Goal: Task Accomplishment & Management: Manage account settings

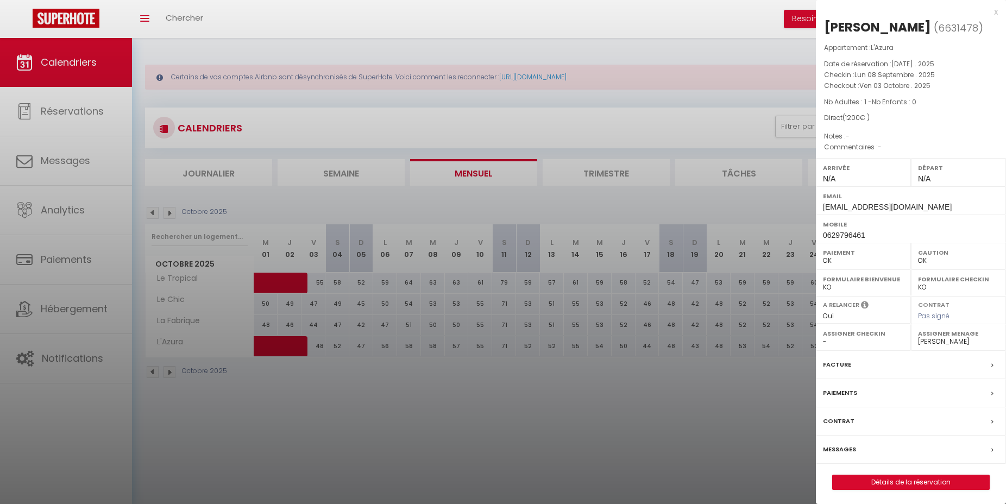
select select "0"
select select "7140"
click at [542, 393] on div at bounding box center [503, 252] width 1006 height 504
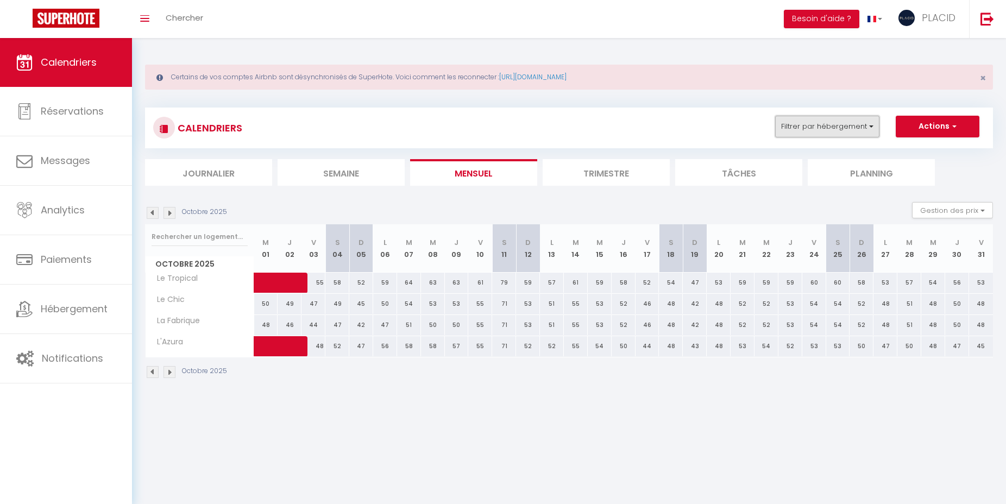
click at [846, 123] on button "Filtrer par hébergement" at bounding box center [827, 127] width 104 height 22
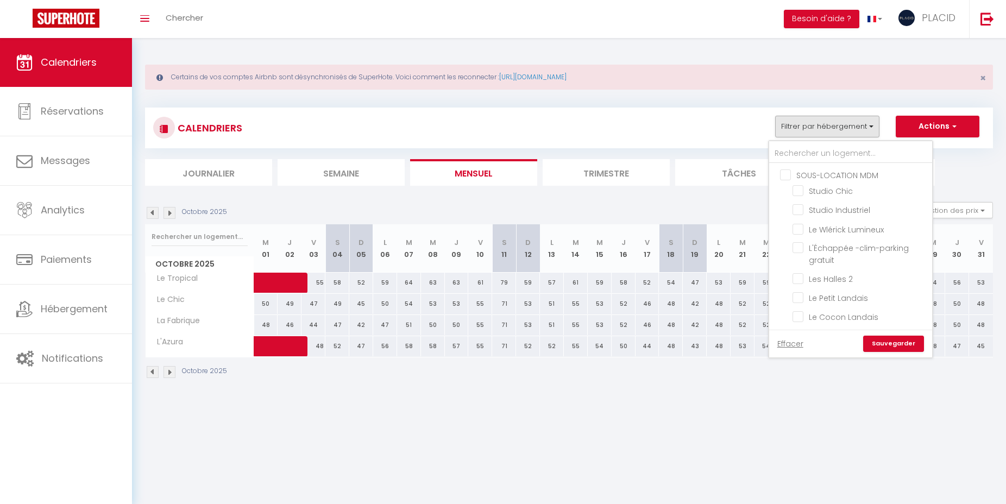
click at [786, 173] on input "SOUS-LOCATION MDM" at bounding box center [861, 174] width 163 height 11
checkbox input "true"
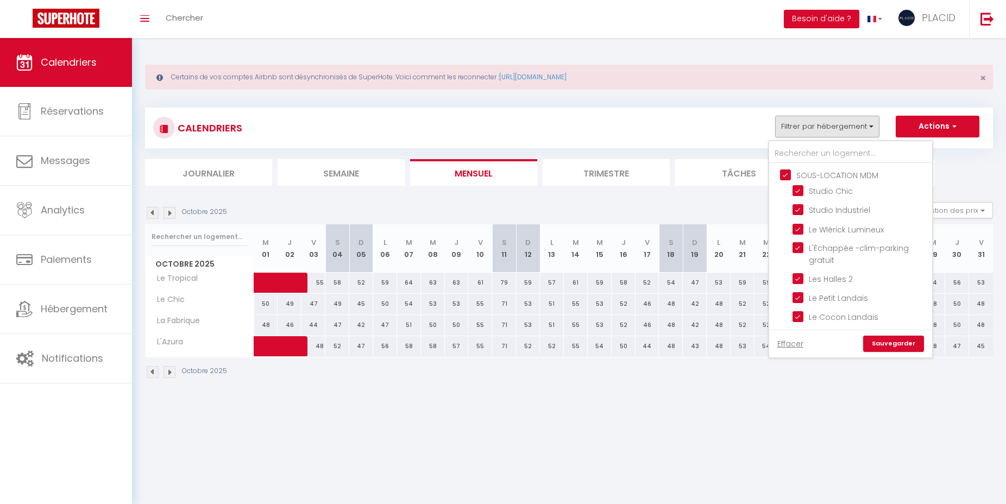
checkbox input "true"
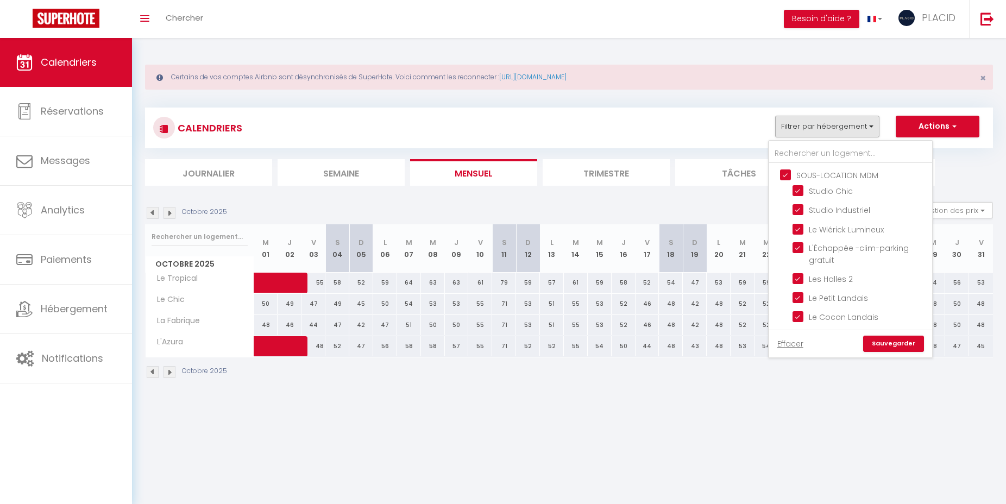
checkbox input "true"
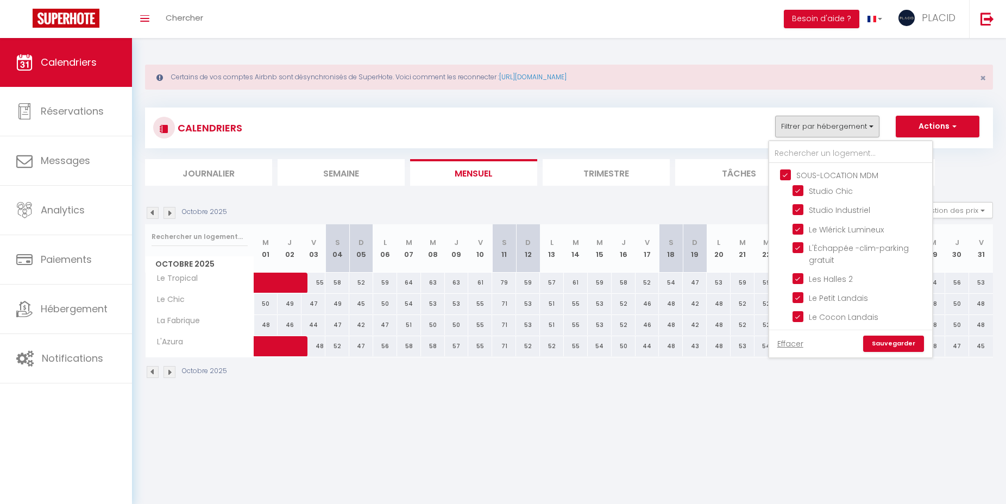
checkbox input "true"
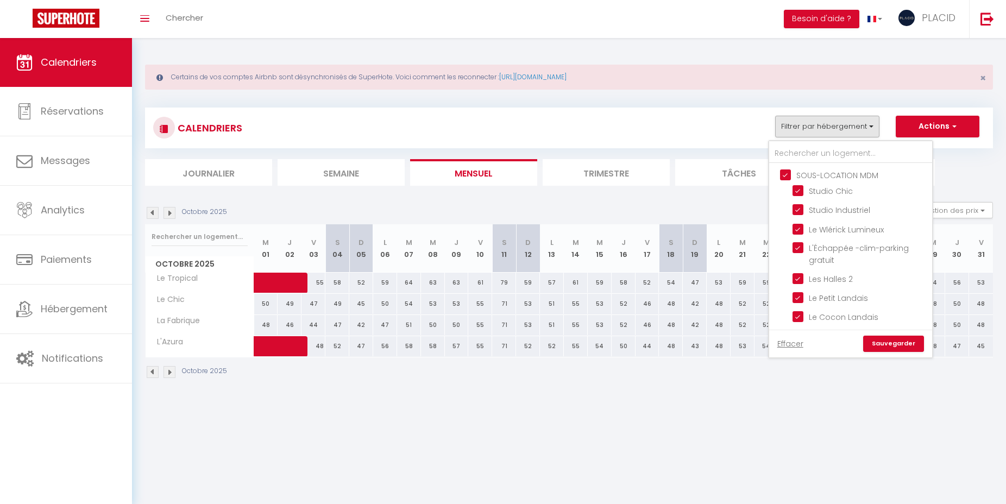
checkbox input "false"
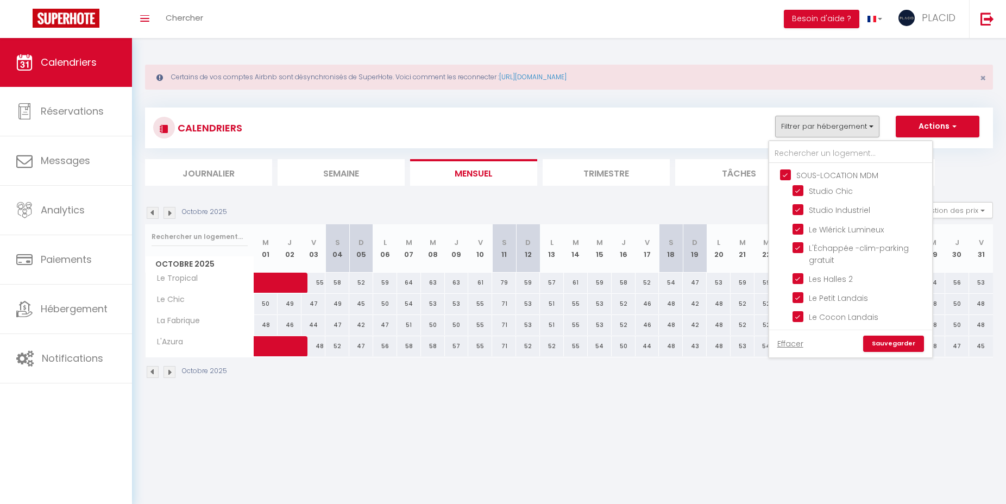
checkbox input "false"
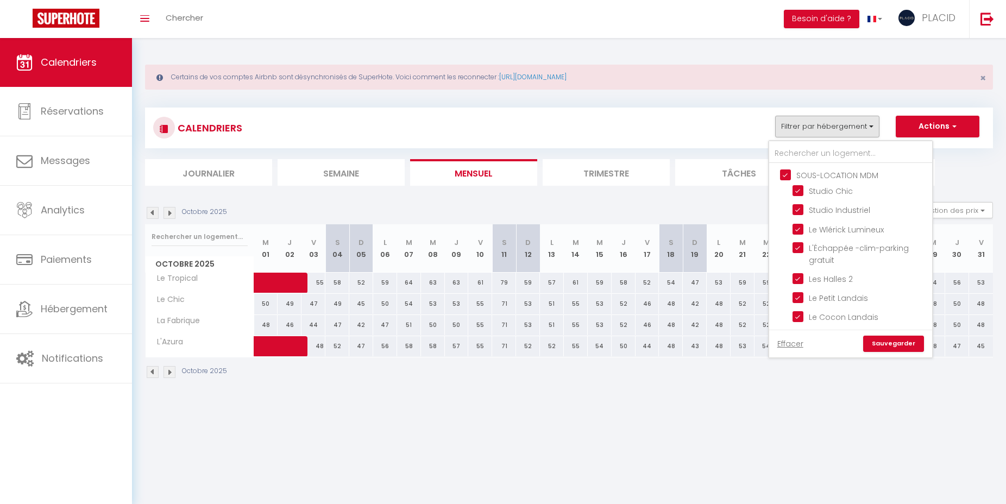
checkbox input "false"
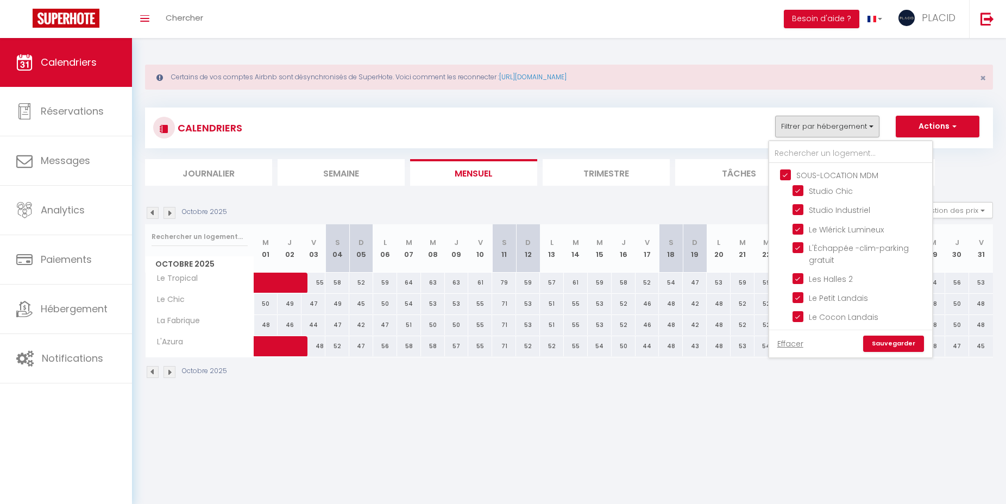
checkbox input "false"
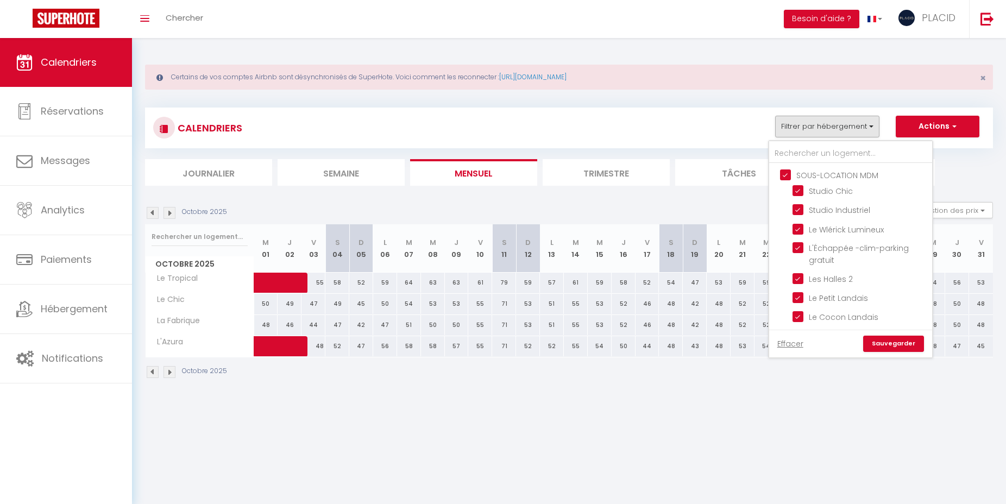
checkbox input "false"
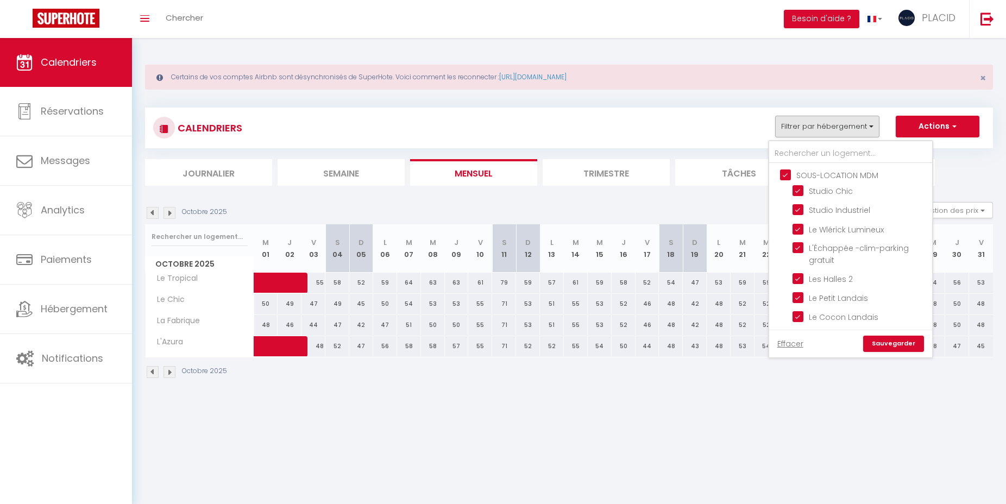
checkbox input "false"
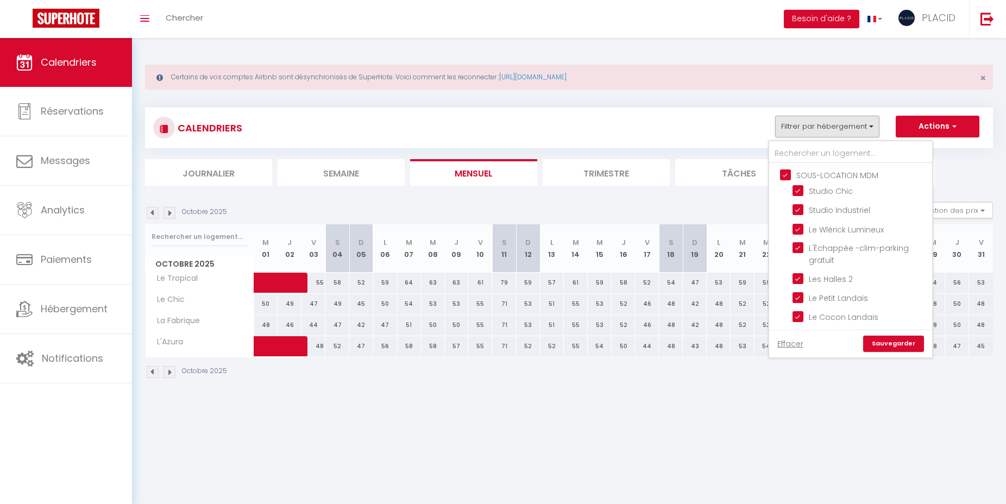
checkbox input "false"
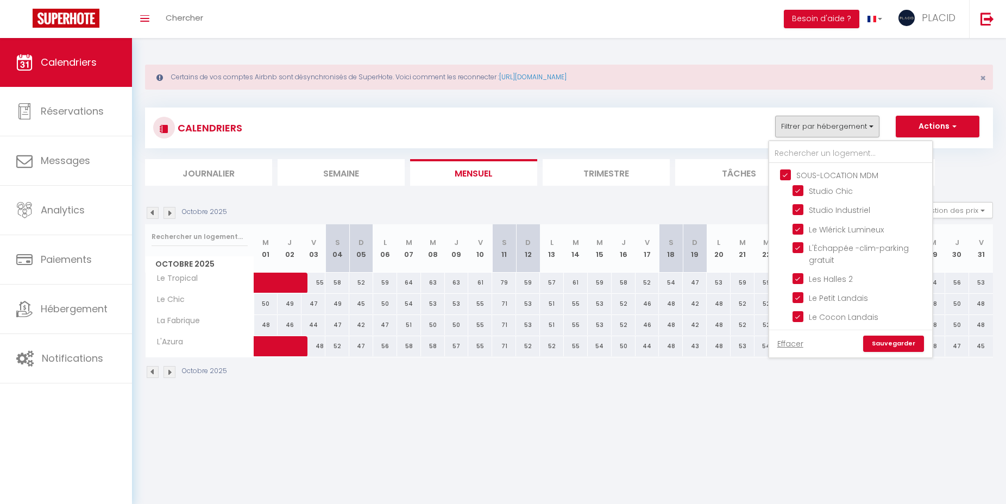
checkbox input "false"
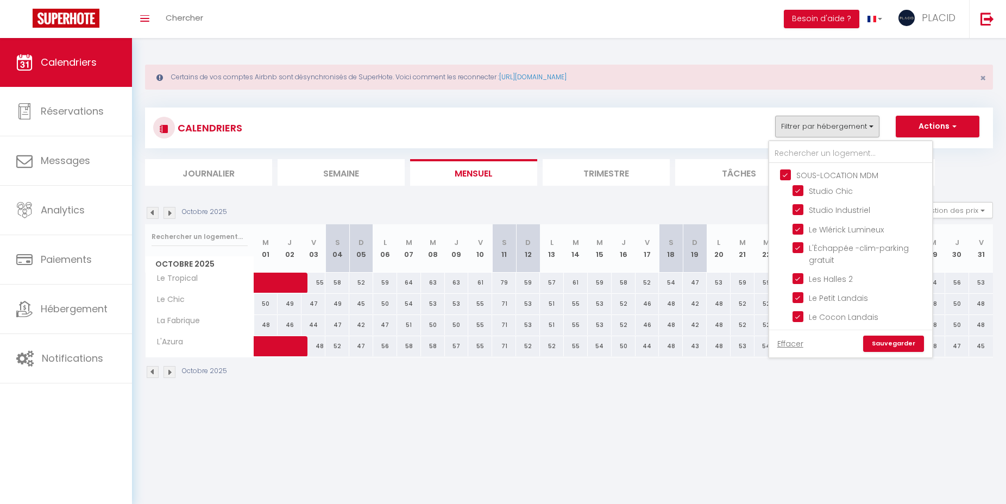
checkbox input "false"
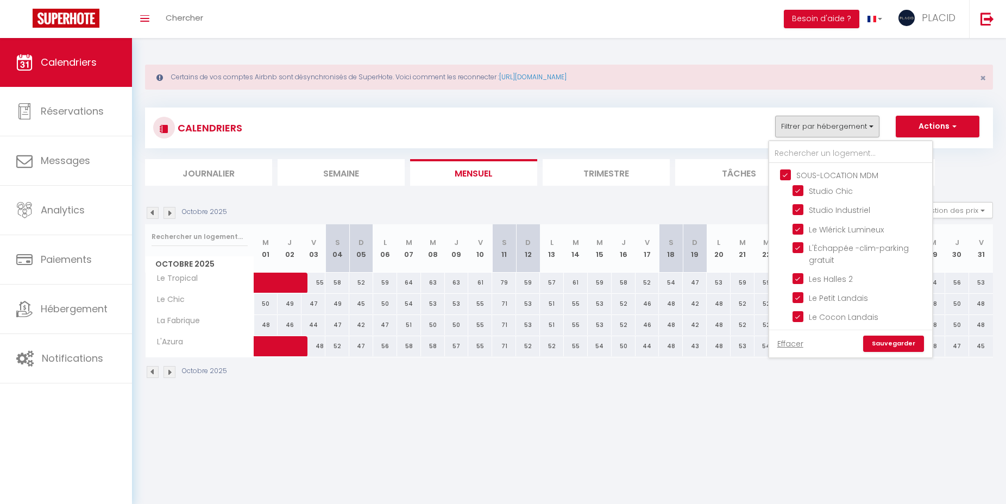
checkbox input "false"
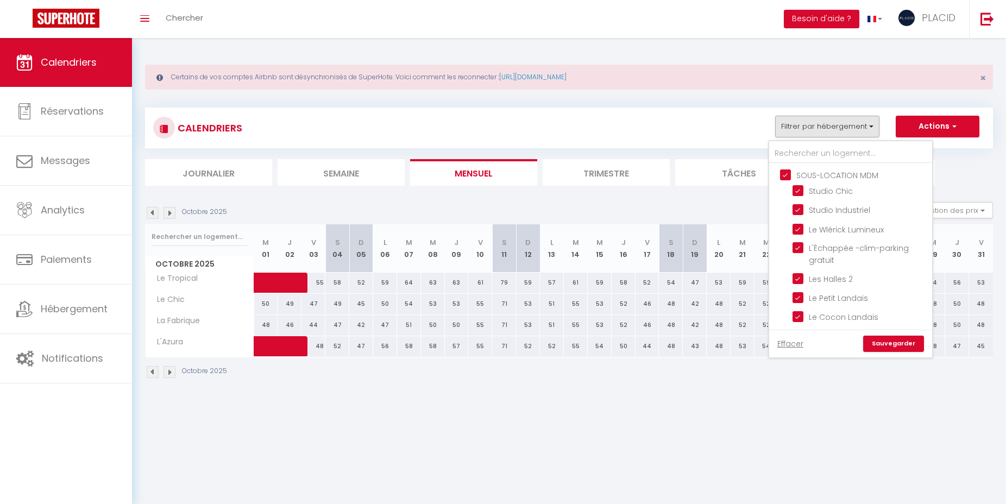
checkbox input "false"
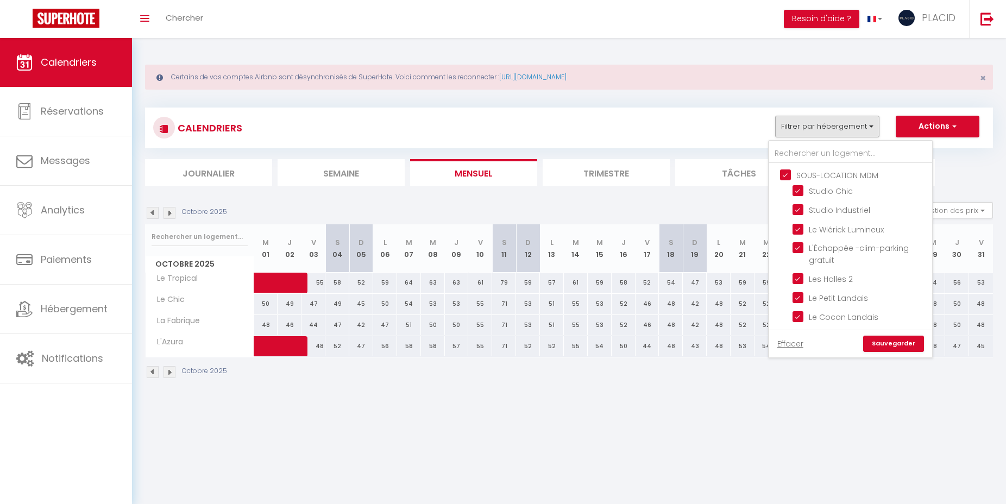
checkbox input "false"
click at [787, 208] on input "CONCIERGERIE MDM" at bounding box center [861, 207] width 163 height 11
checkbox input "true"
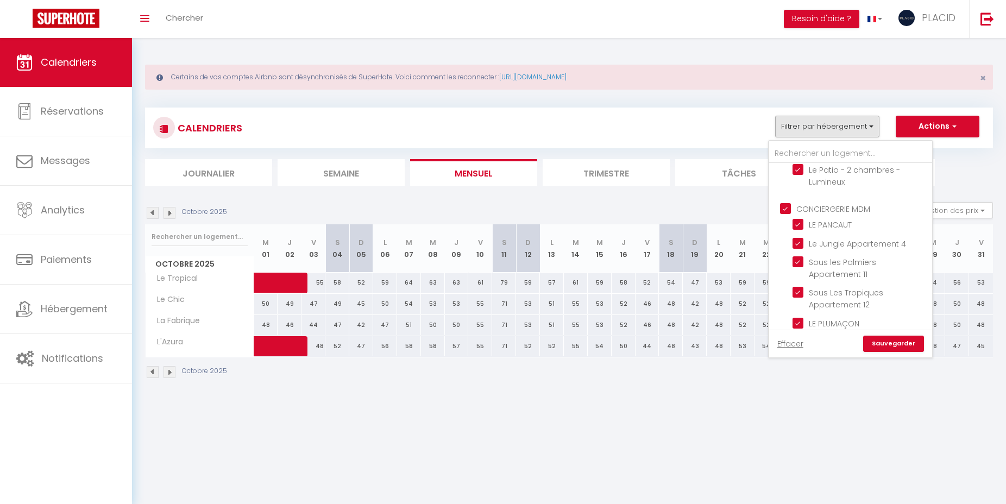
checkbox input "true"
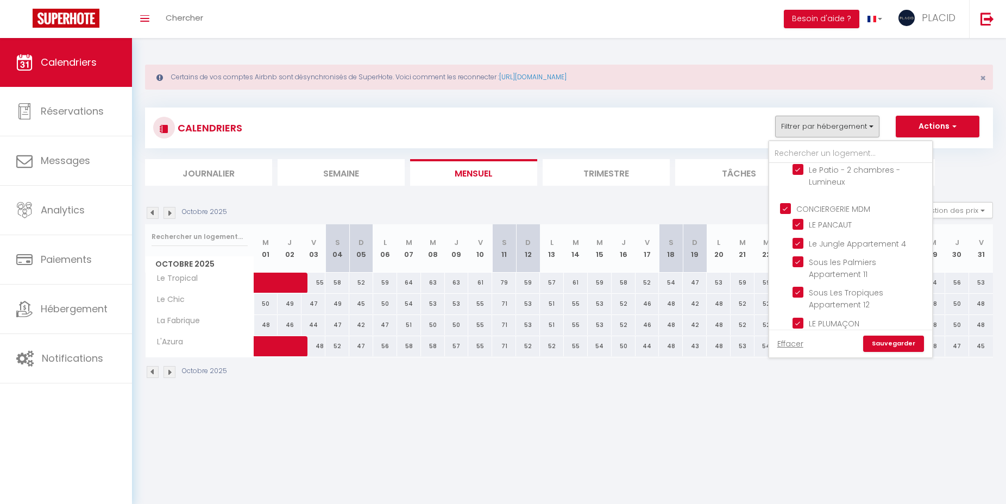
checkbox input "true"
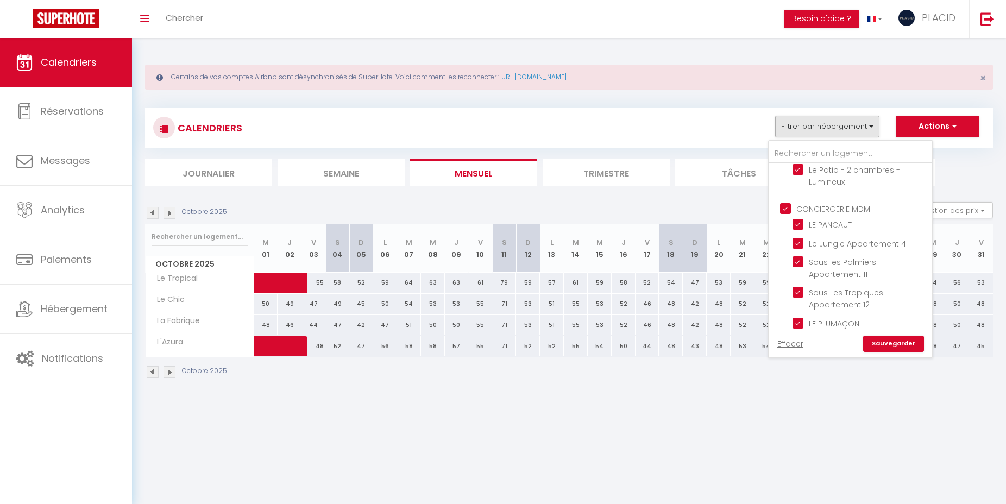
checkbox input "true"
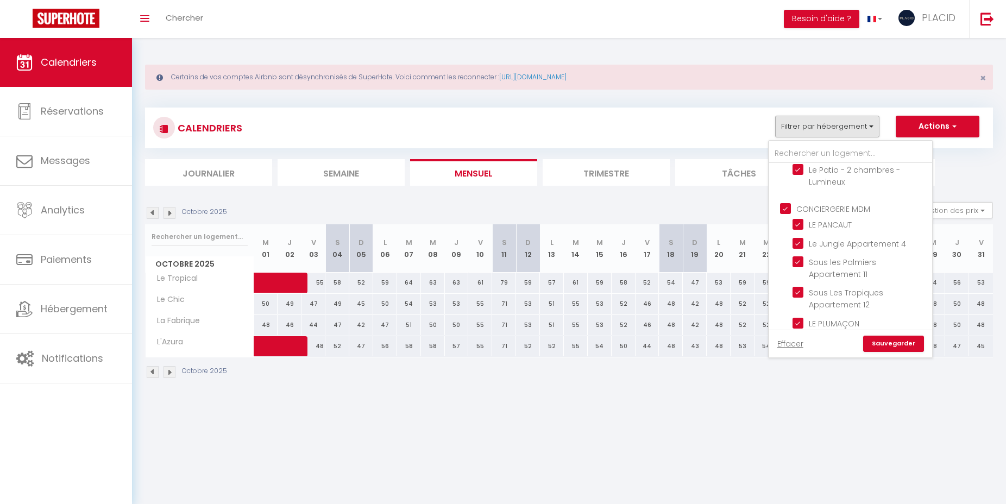
checkbox input "true"
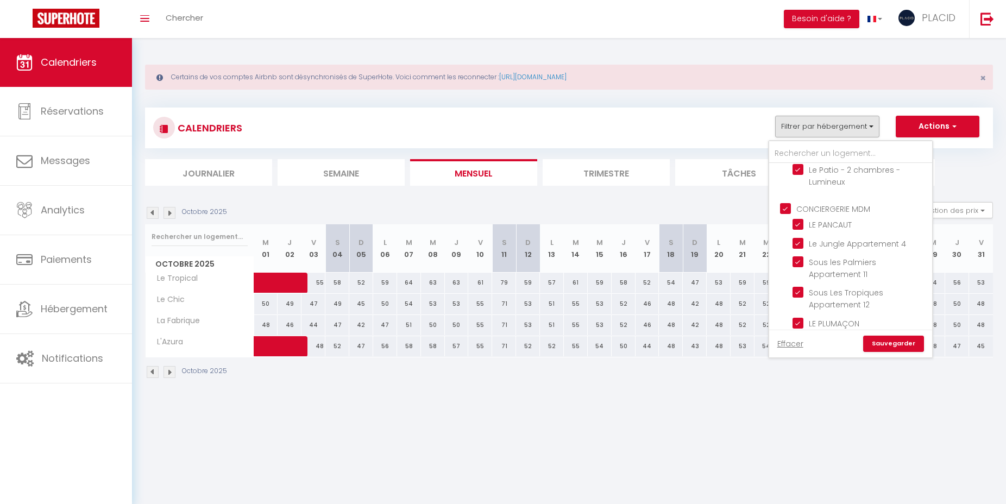
checkbox input "true"
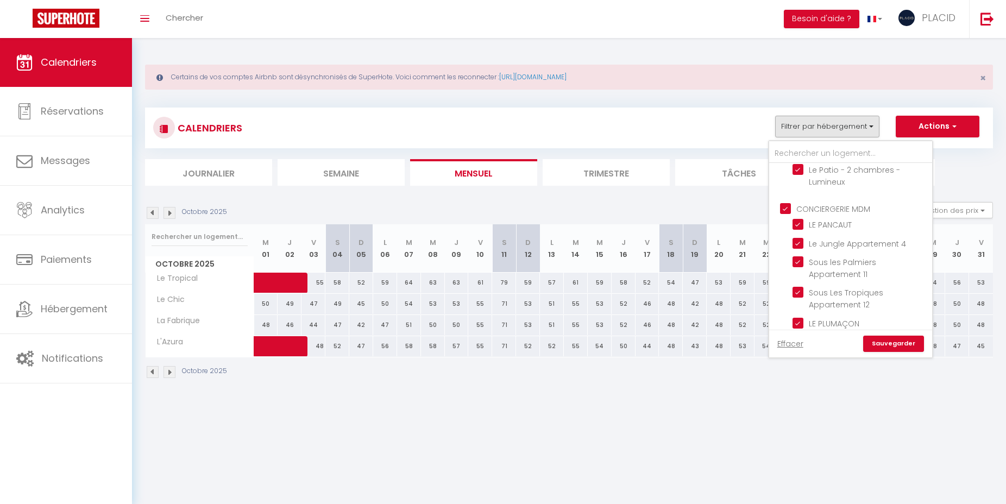
checkbox input "true"
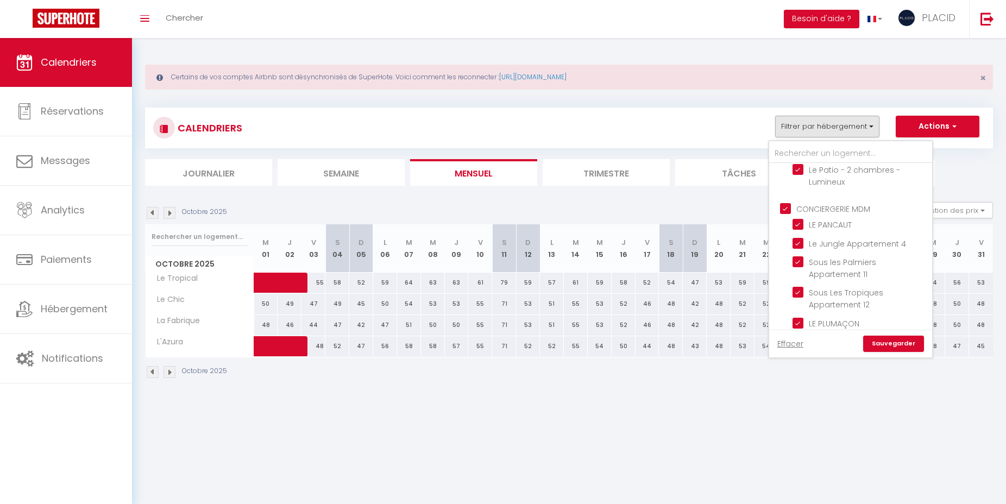
checkbox input "true"
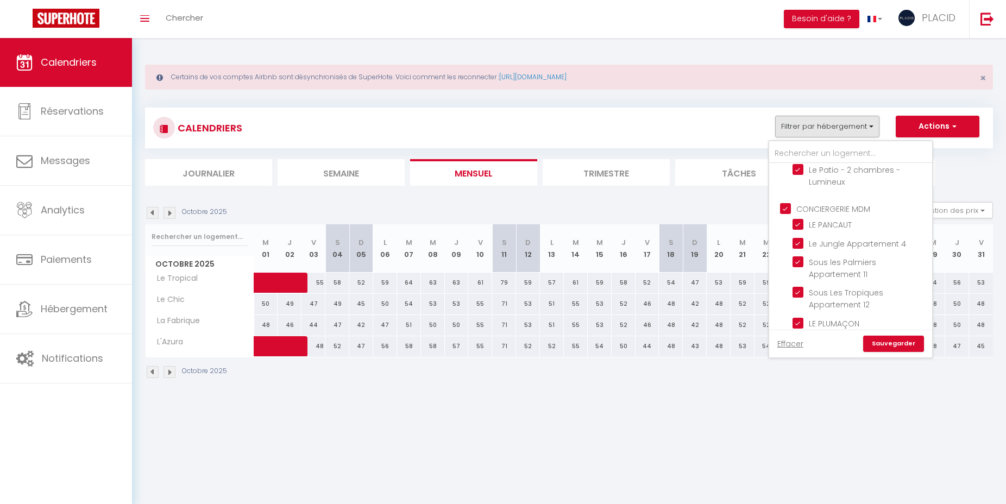
checkbox input "true"
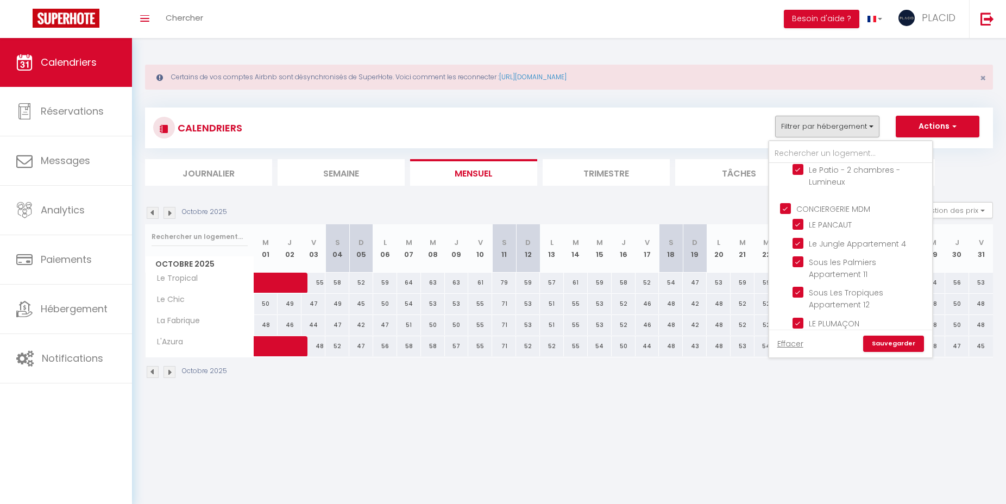
checkbox input "true"
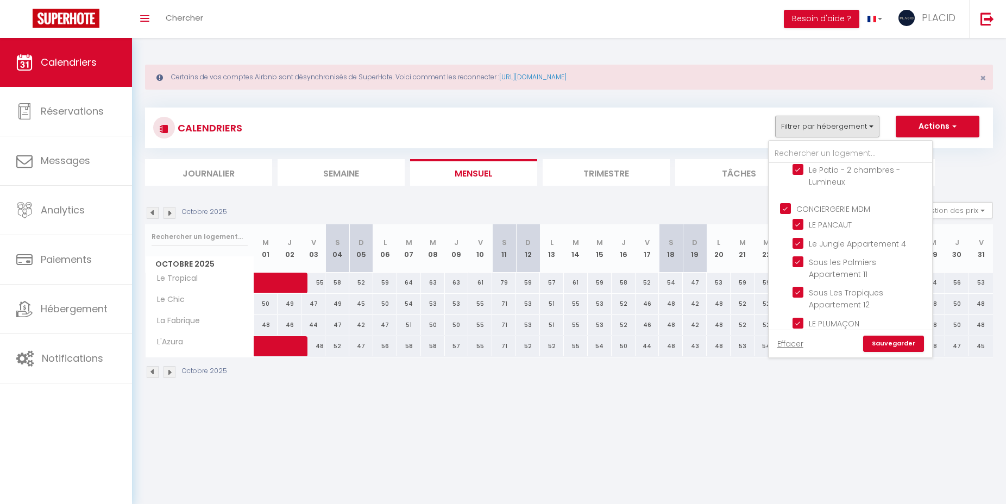
checkbox input "true"
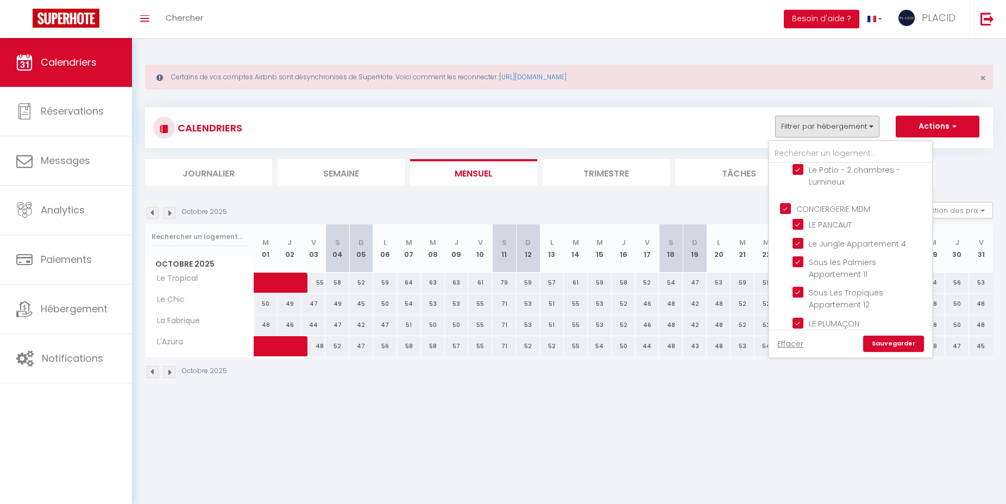
checkbox input "true"
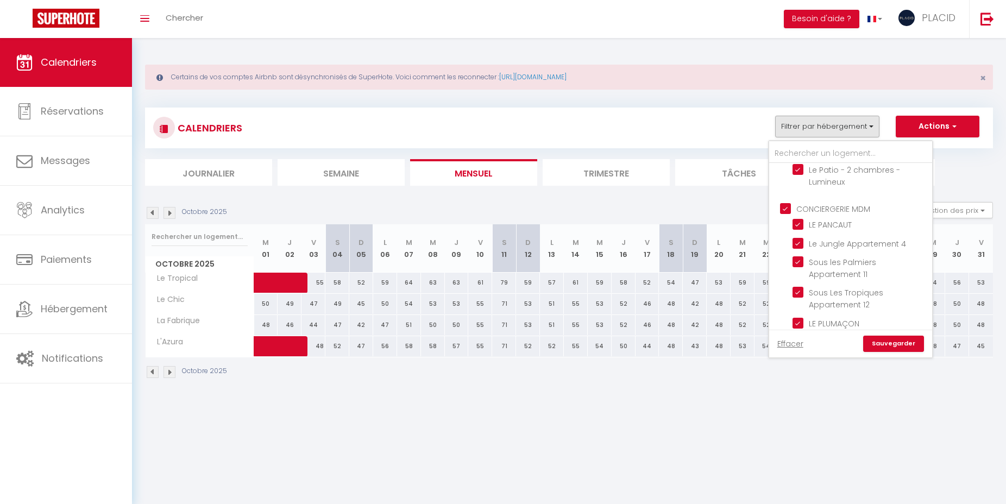
checkbox input "true"
click at [902, 344] on link "Sauvegarder" at bounding box center [893, 344] width 61 height 16
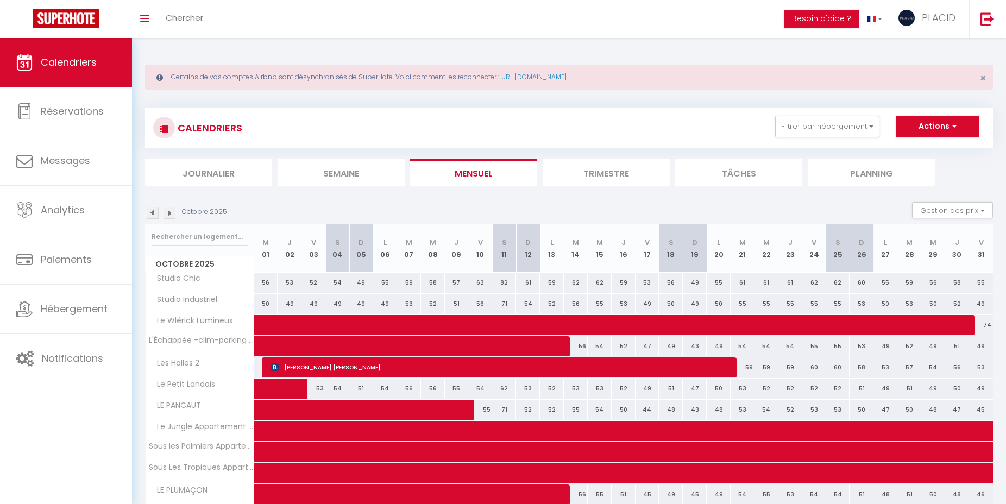
scroll to position [3, 0]
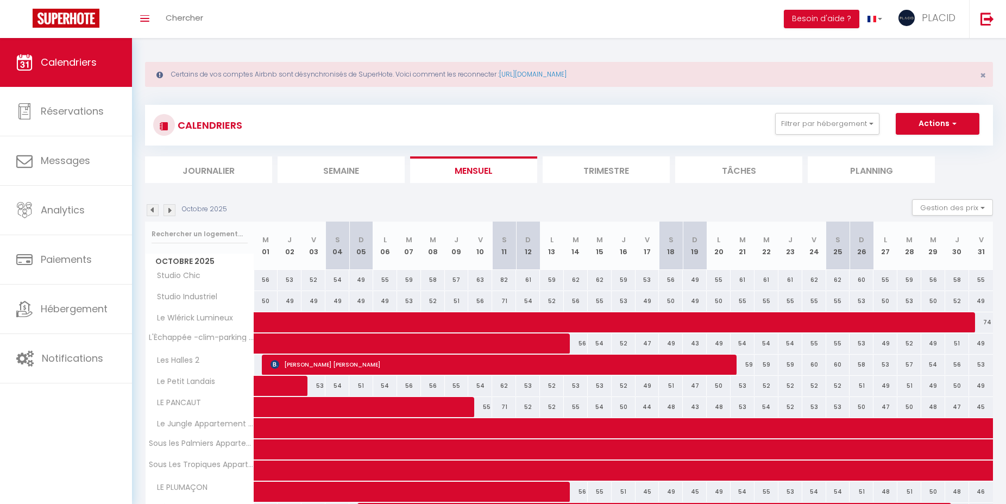
click at [153, 208] on img at bounding box center [153, 210] width 12 height 12
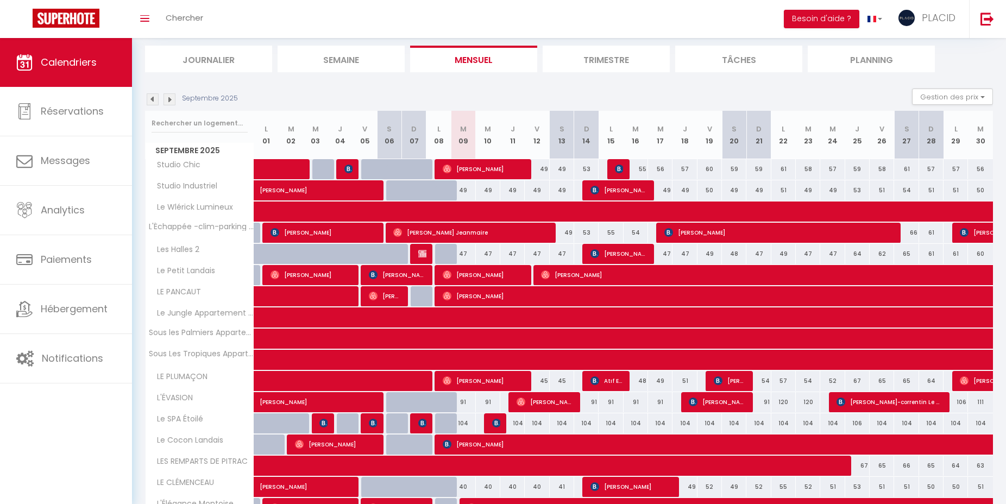
scroll to position [114, 0]
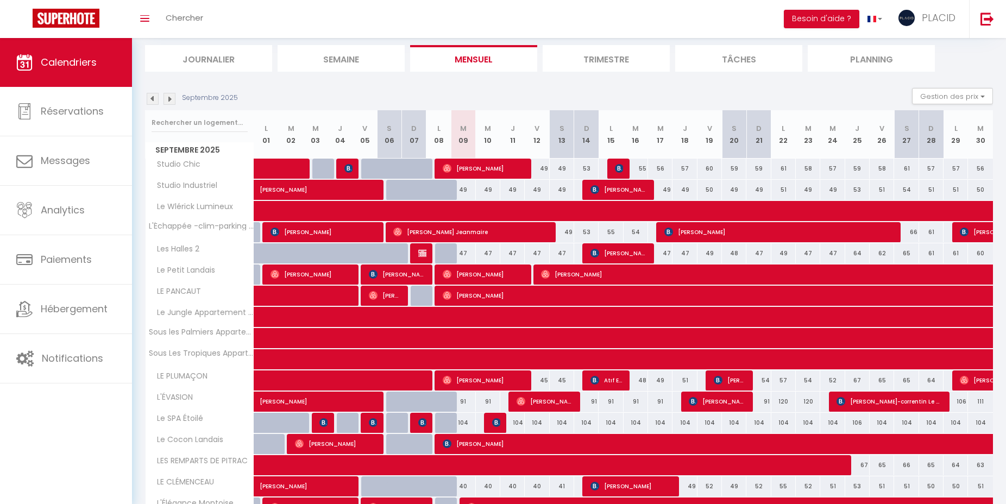
drag, startPoint x: 466, startPoint y: 190, endPoint x: 575, endPoint y: 419, distance: 253.7
click at [575, 419] on tbody "Studio Chic 49 49 [PERSON_NAME] 49 49 49 49 [PERSON_NAME]" at bounding box center [570, 383] width 848 height 451
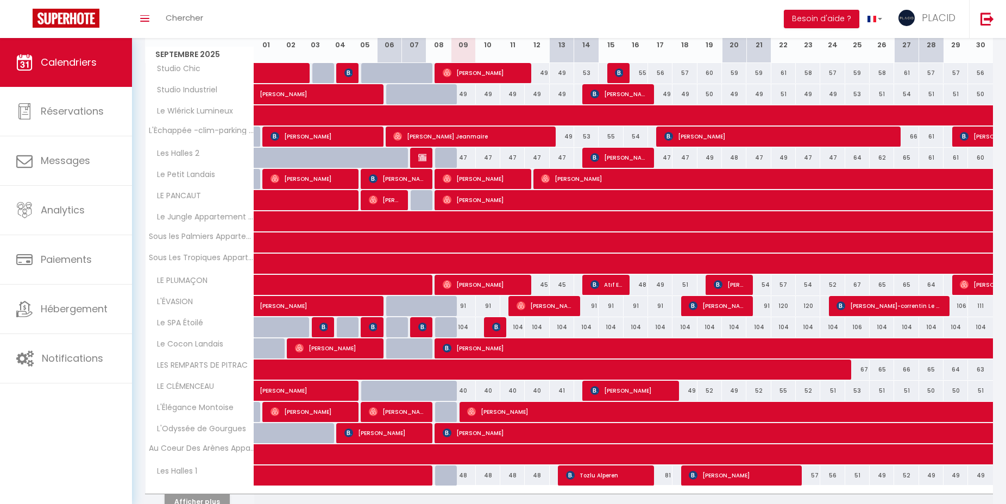
scroll to position [211, 0]
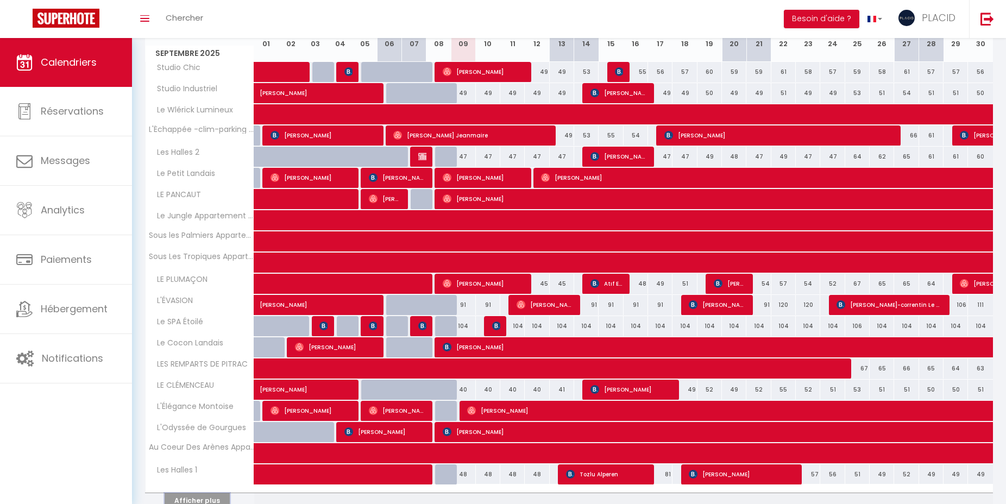
click at [202, 496] on button "Afficher plus" at bounding box center [197, 500] width 65 height 15
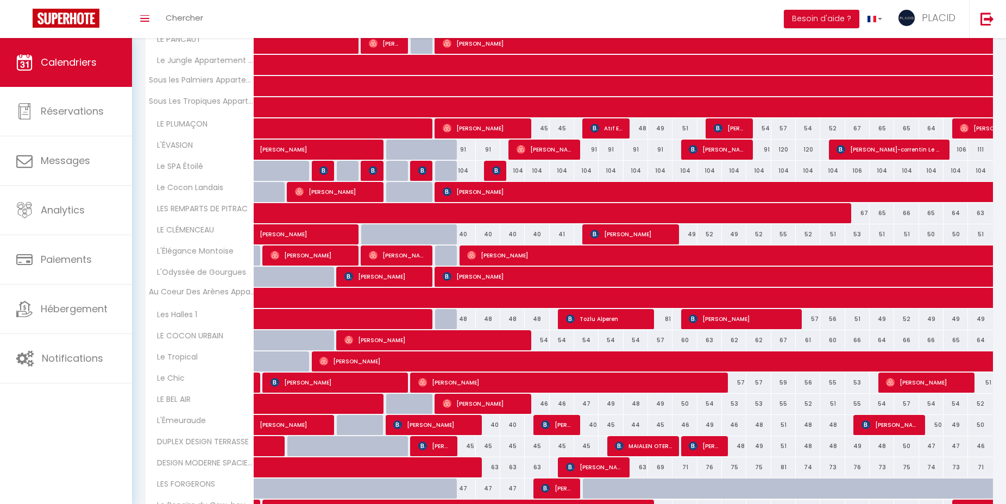
scroll to position [368, 0]
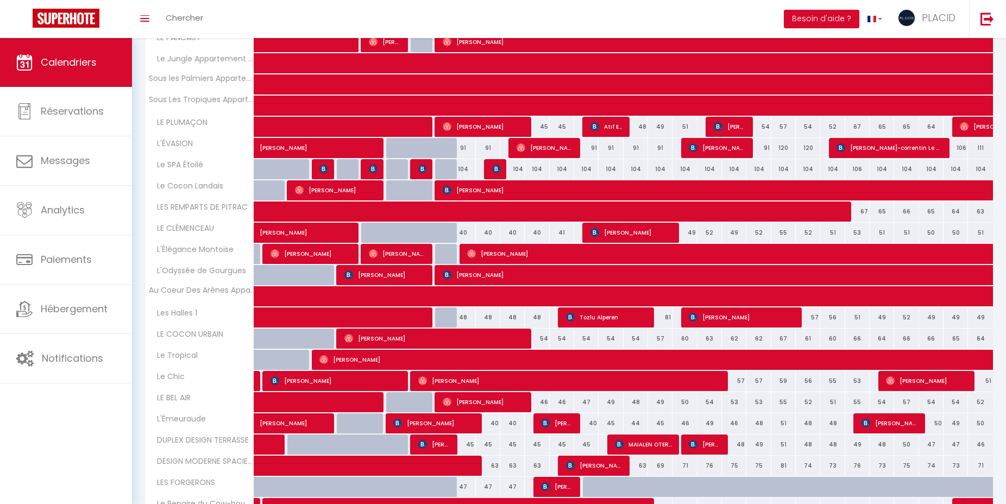
drag, startPoint x: 468, startPoint y: 436, endPoint x: 598, endPoint y: 443, distance: 130.0
click at [598, 444] on tr "DUPLEX DESIGN TERRASSE 45 45 45 45 45 45 [PERSON_NAME] 45 45" at bounding box center [570, 444] width 848 height 21
drag, startPoint x: 544, startPoint y: 460, endPoint x: 487, endPoint y: 459, distance: 57.6
click at [487, 459] on tr "DESIGN MODERNE SPACIEUX 63 63" at bounding box center [570, 465] width 848 height 21
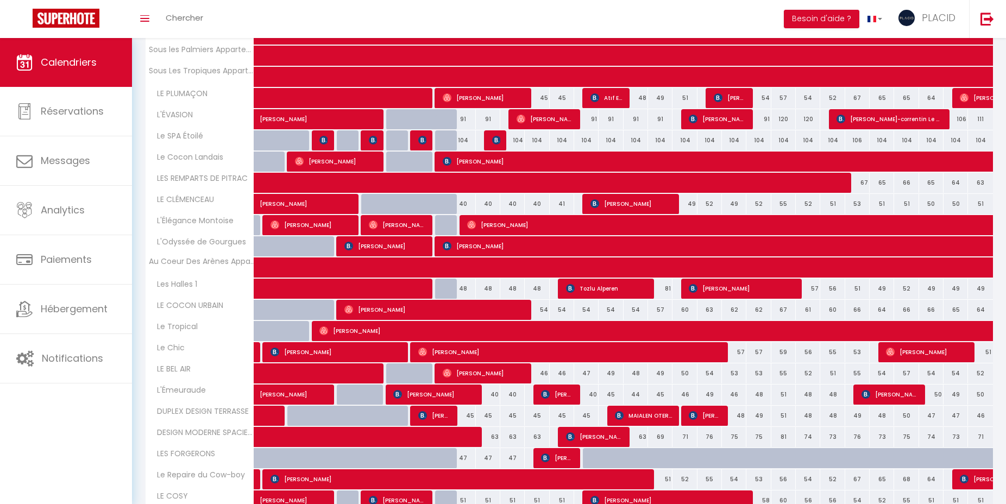
scroll to position [396, 0]
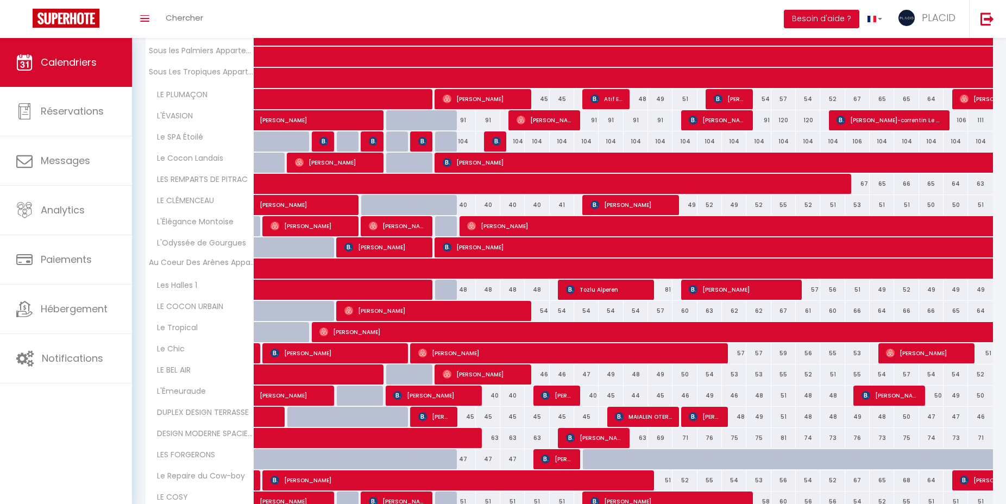
drag, startPoint x: 515, startPoint y: 453, endPoint x: 455, endPoint y: 452, distance: 59.8
click at [455, 452] on tr "LES FORGERONS 47 47 47 47 47 47 47 47 47 47 47" at bounding box center [570, 459] width 848 height 21
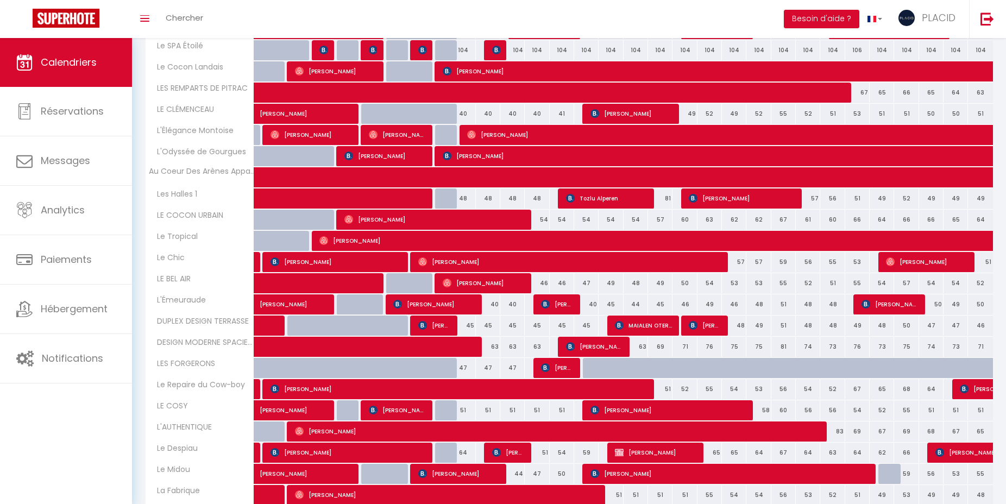
scroll to position [498, 0]
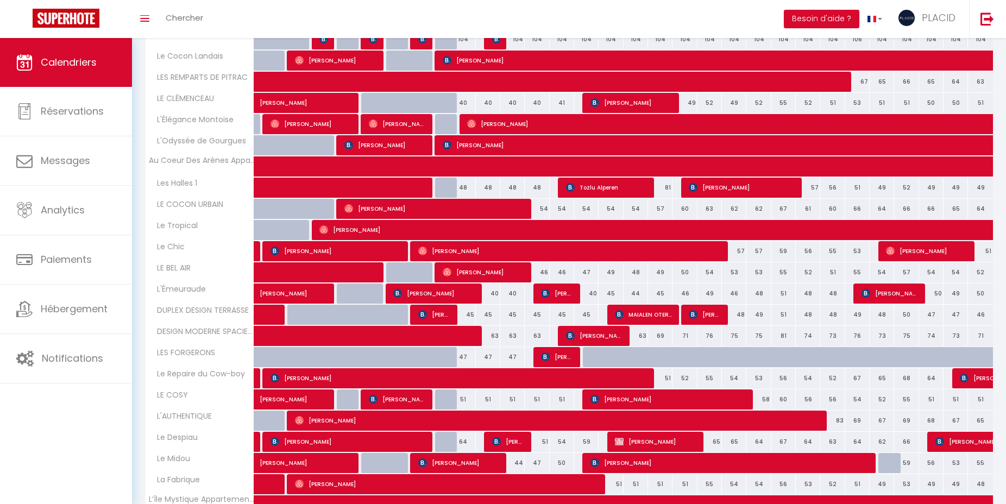
drag, startPoint x: 563, startPoint y: 395, endPoint x: 460, endPoint y: 387, distance: 104.0
click at [460, 389] on tr "LE COSY [PERSON_NAME] 51 51 [PERSON_NAME] 51 51" at bounding box center [570, 399] width 848 height 21
drag, startPoint x: 469, startPoint y: 437, endPoint x: 454, endPoint y: 436, distance: 15.8
click at [454, 436] on div "64" at bounding box center [463, 442] width 24 height 20
type input "64"
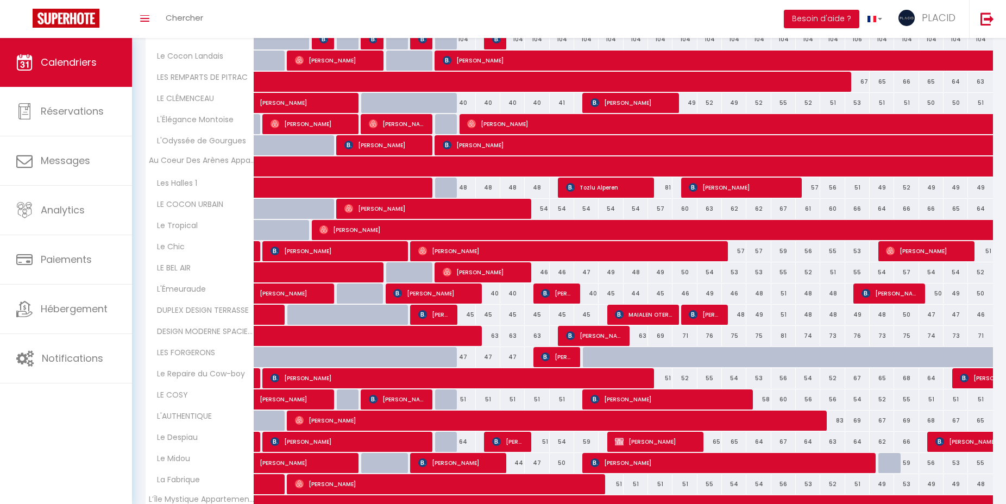
type input "[DATE]"
type input "Mer 10 Septembre 2025"
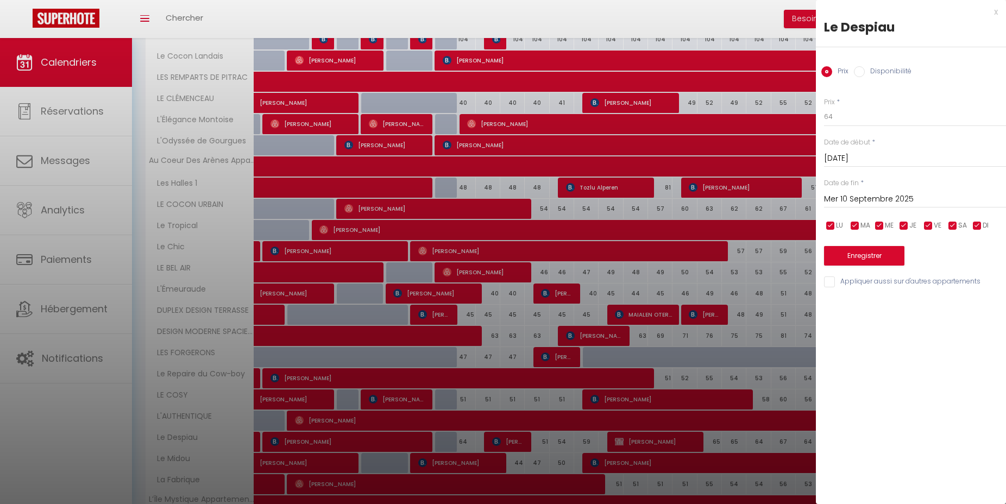
click at [97, 454] on div at bounding box center [503, 252] width 1006 height 504
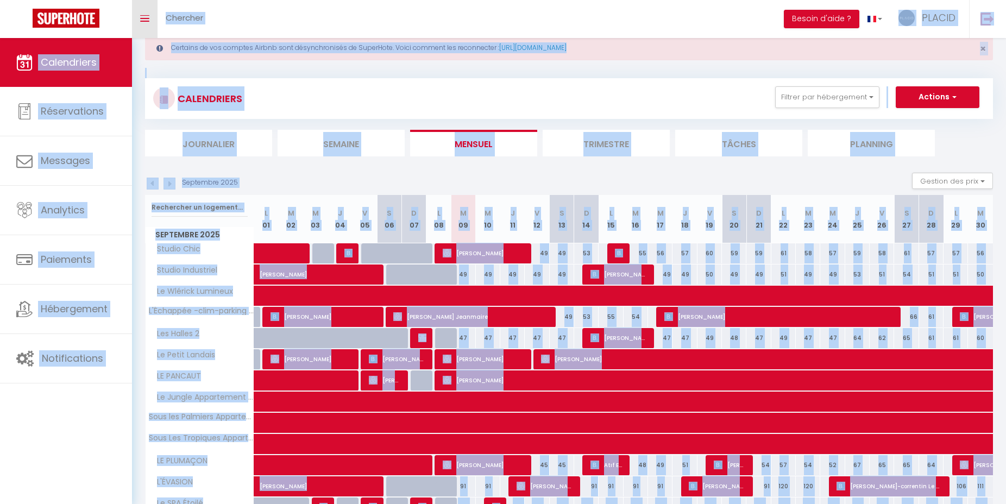
scroll to position [0, 0]
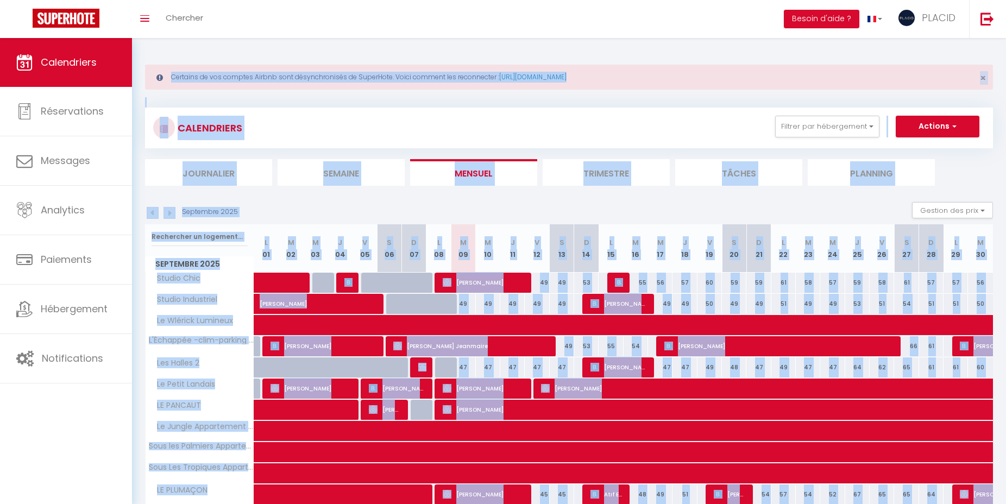
drag, startPoint x: 975, startPoint y: 482, endPoint x: 139, endPoint y: 41, distance: 945.1
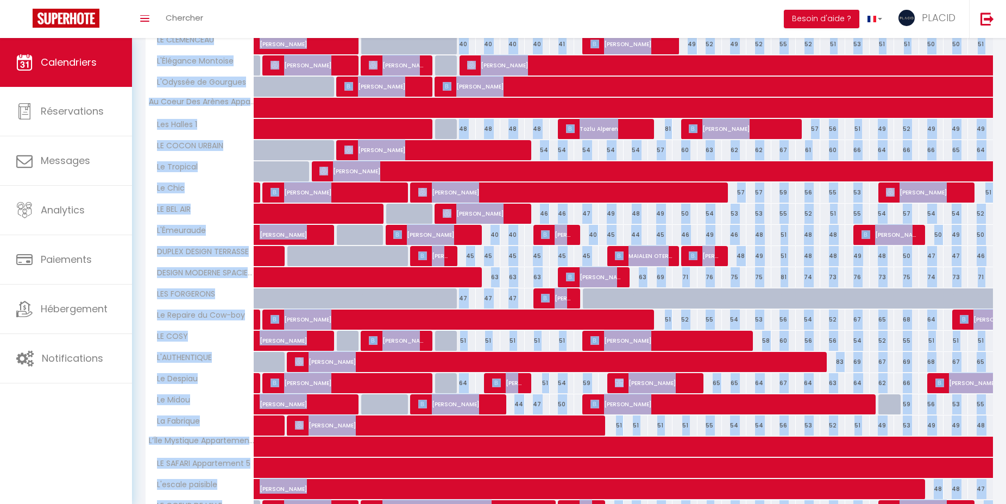
scroll to position [679, 0]
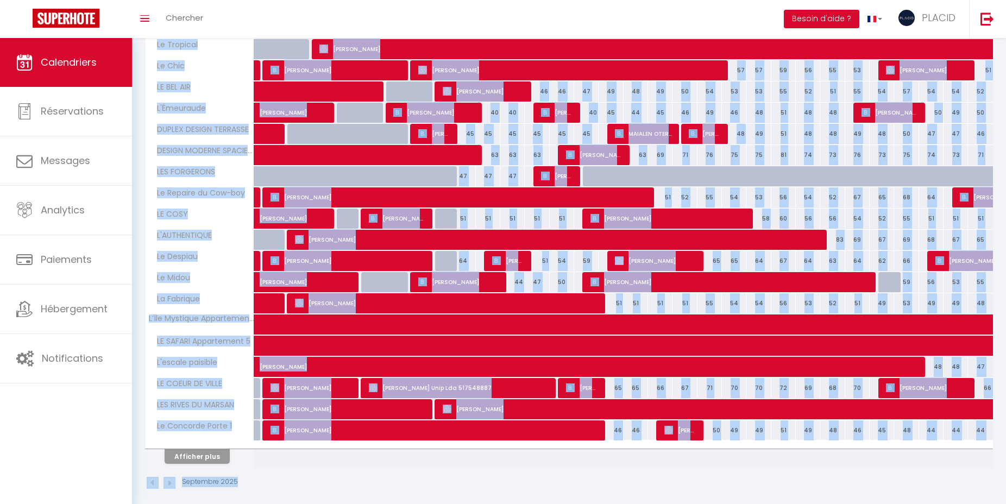
drag, startPoint x: 139, startPoint y: 49, endPoint x: 622, endPoint y: 485, distance: 649.7
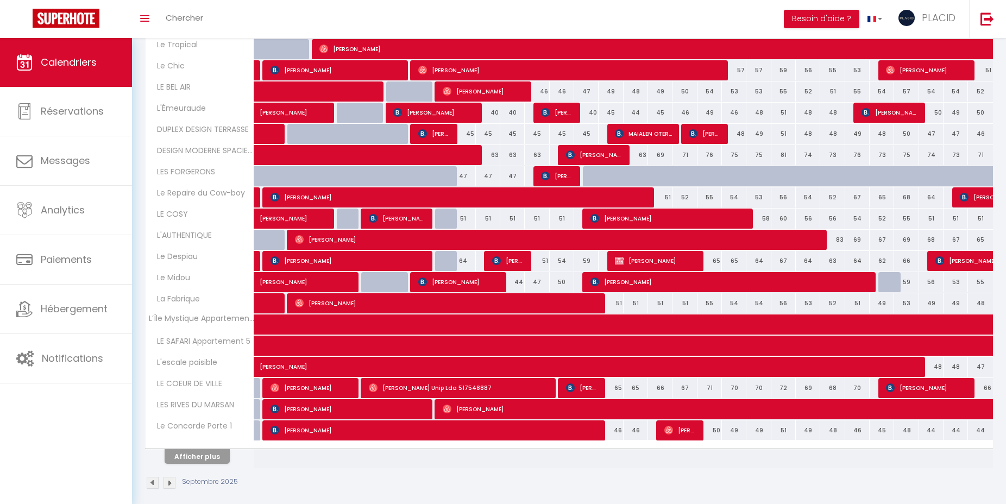
click at [622, 485] on div "Septembre 2025" at bounding box center [569, 484] width 848 height 32
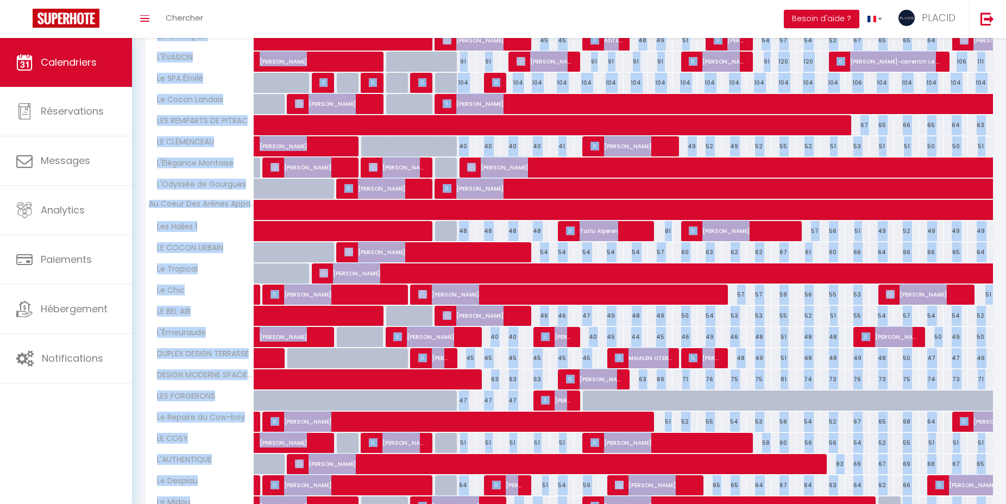
scroll to position [0, 0]
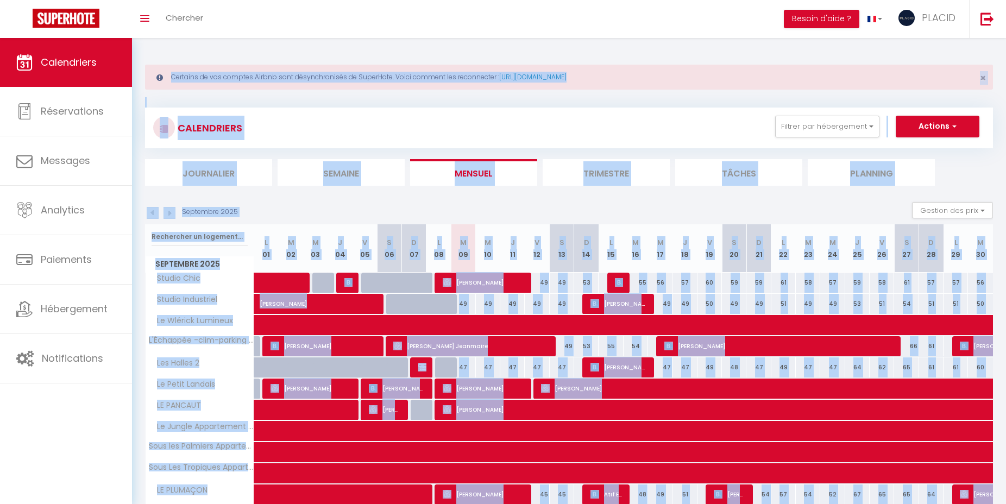
drag, startPoint x: 978, startPoint y: 482, endPoint x: 140, endPoint y: 51, distance: 942.3
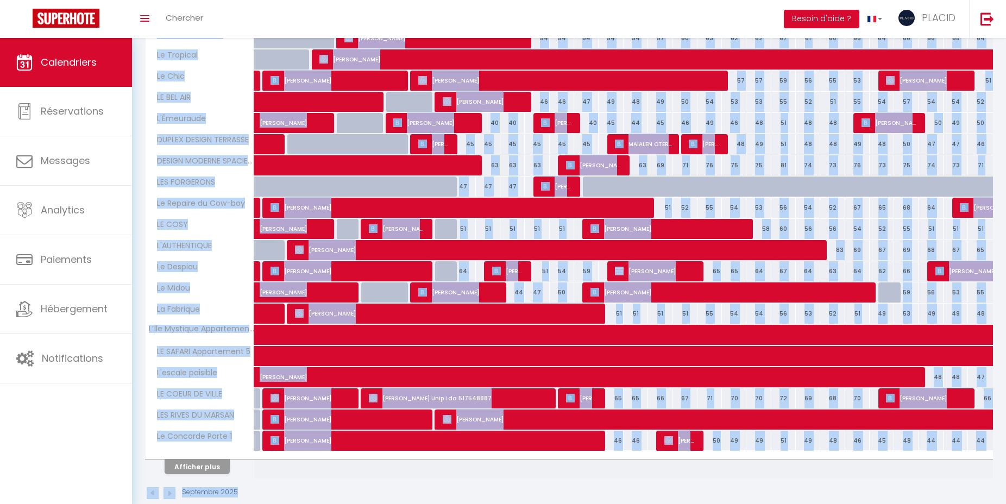
scroll to position [679, 0]
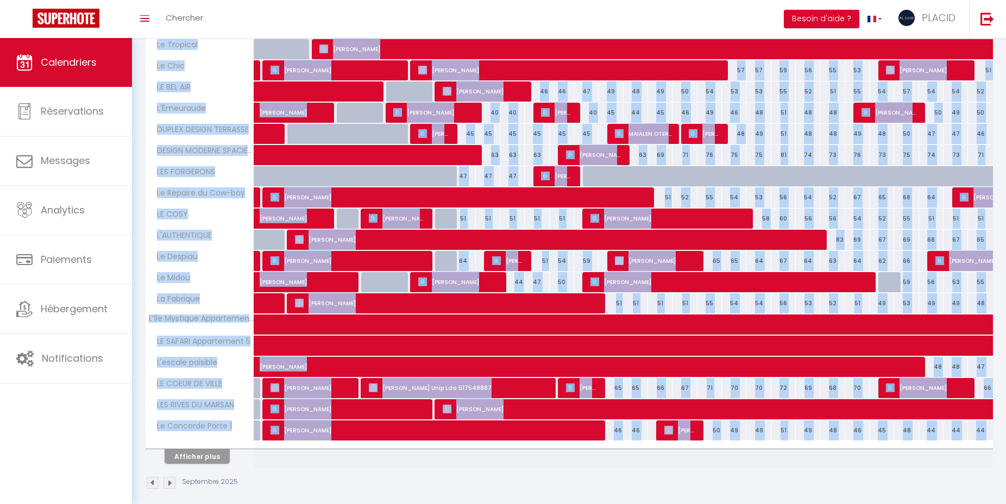
drag, startPoint x: 140, startPoint y: 51, endPoint x: 754, endPoint y: 454, distance: 734.3
click at [754, 454] on td at bounding box center [758, 454] width 24 height 27
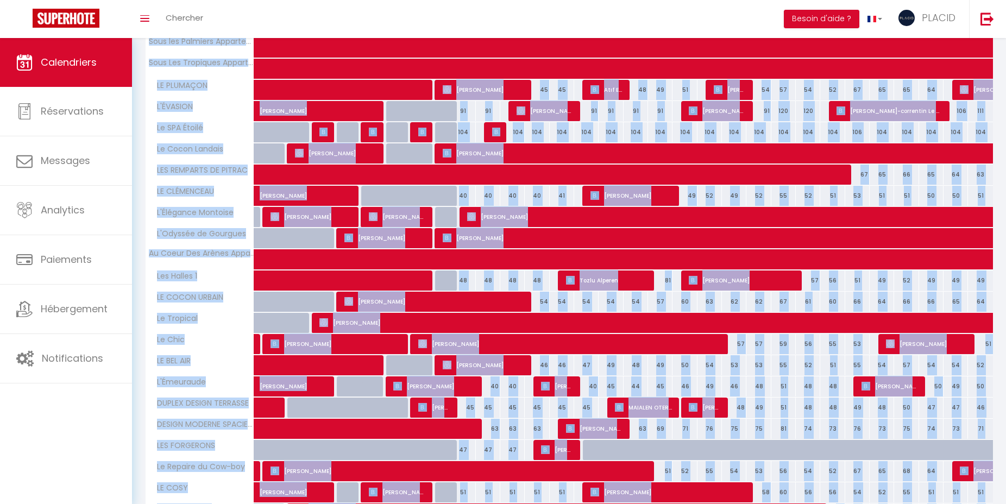
scroll to position [0, 0]
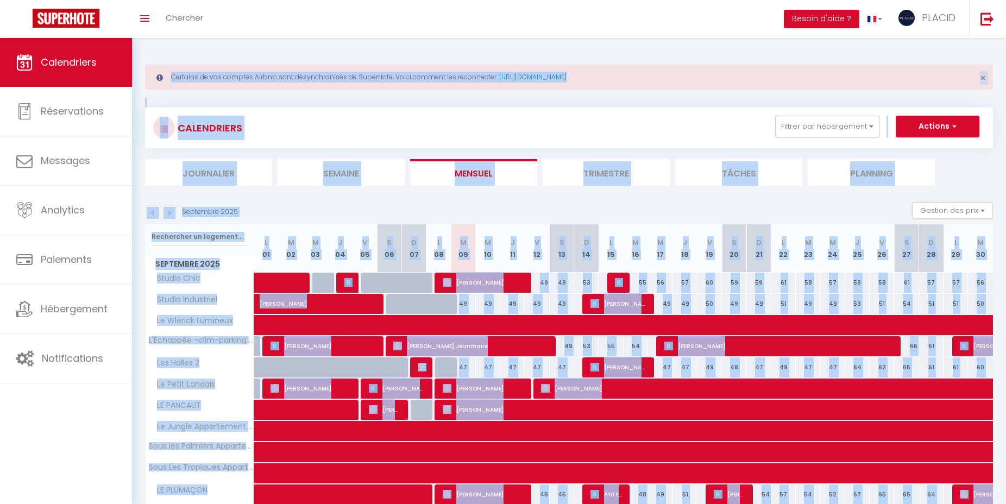
drag, startPoint x: 981, startPoint y: 486, endPoint x: 147, endPoint y: 53, distance: 939.2
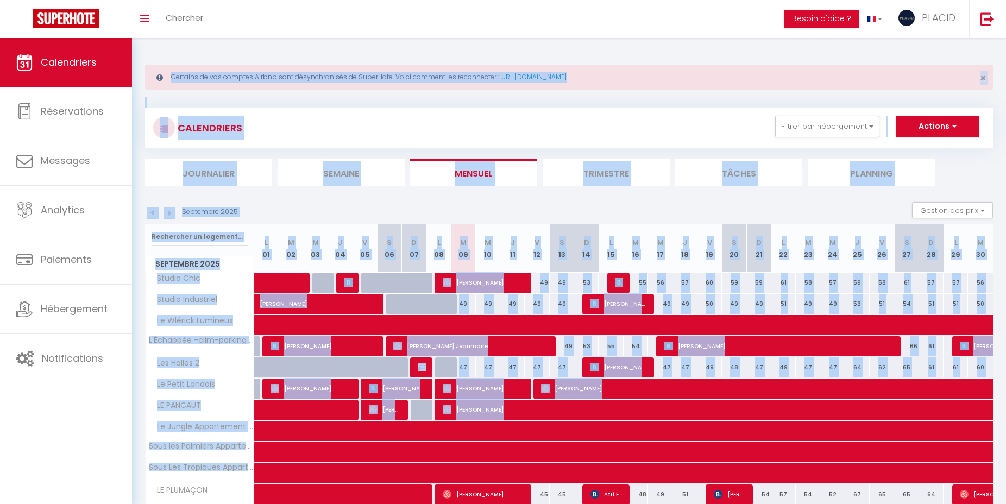
scroll to position [679, 0]
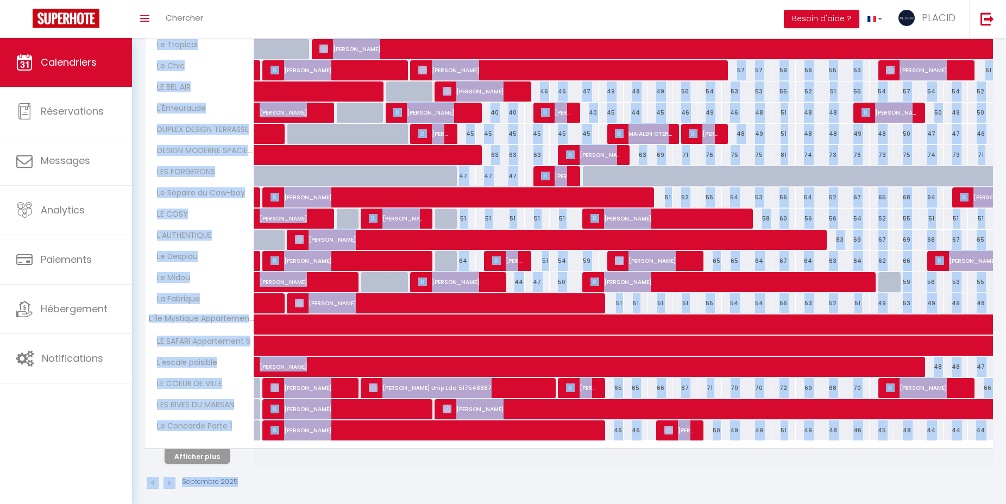
drag, startPoint x: 142, startPoint y: 42, endPoint x: 725, endPoint y: 472, distance: 724.6
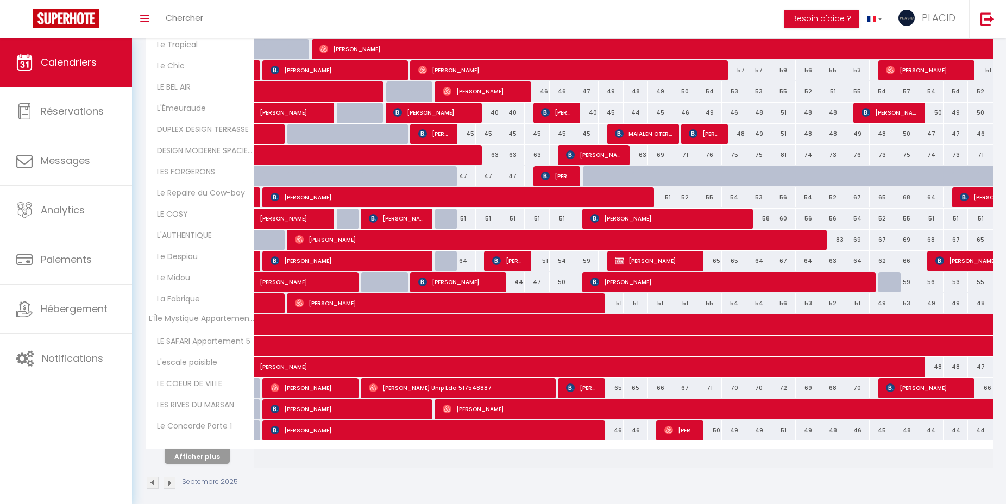
click at [727, 474] on div "Septembre 2025" at bounding box center [569, 484] width 848 height 32
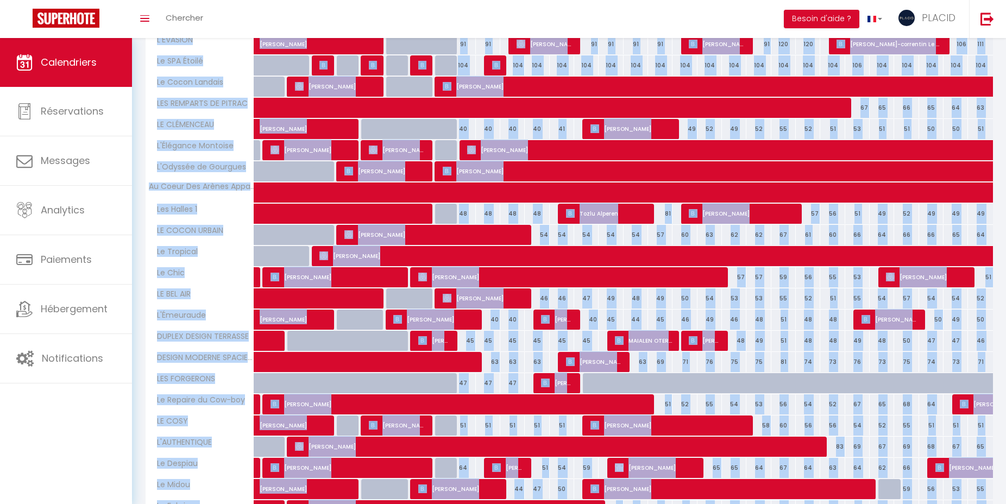
scroll to position [0, 0]
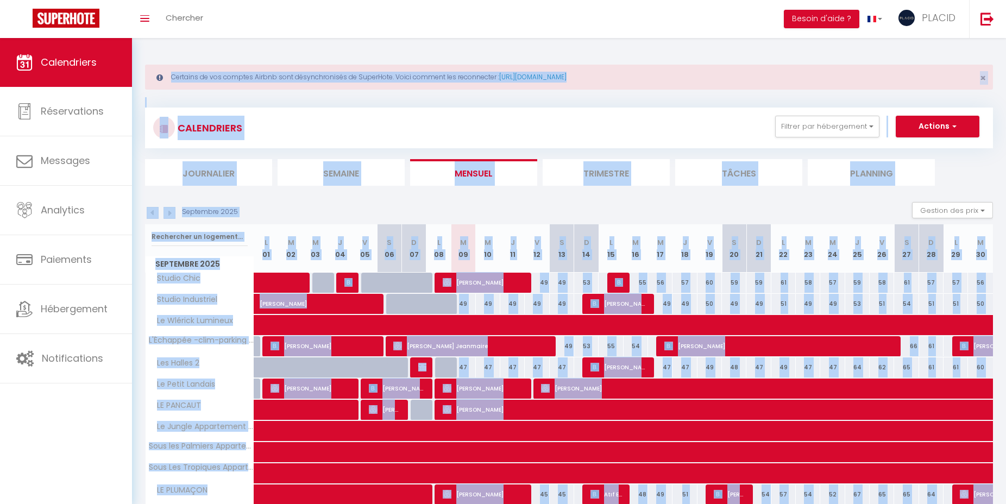
drag, startPoint x: 981, startPoint y: 484, endPoint x: 149, endPoint y: 47, distance: 939.2
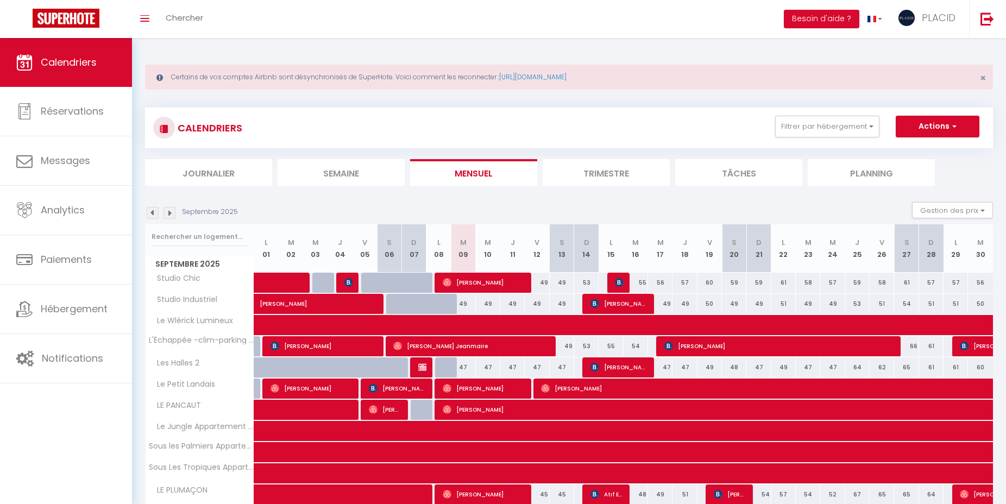
click at [150, 209] on img at bounding box center [153, 213] width 12 height 12
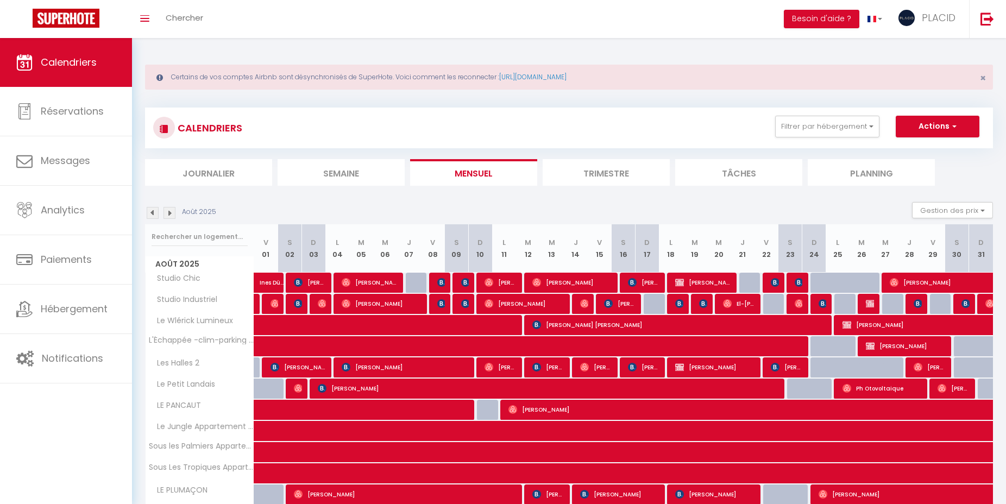
click at [847, 137] on div "CALENDRIERS Filtrer par hébergement SOUS-LOCATION MDM Studio Chic Studio Indust…" at bounding box center [569, 128] width 832 height 24
click at [842, 134] on button "Filtrer par hébergement" at bounding box center [827, 127] width 104 height 22
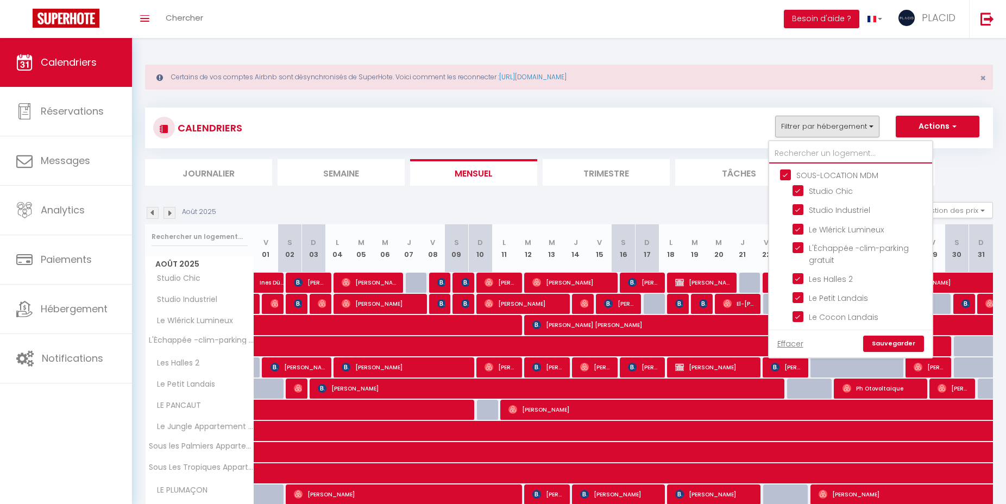
click at [811, 155] on input "text" at bounding box center [850, 154] width 163 height 20
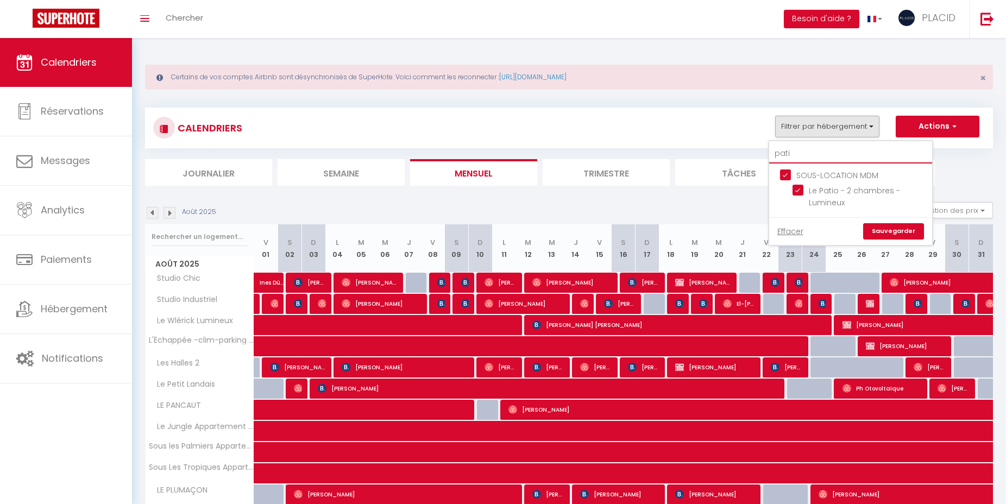
type input "pati"
click at [884, 230] on link "Sauvegarder" at bounding box center [893, 231] width 61 height 16
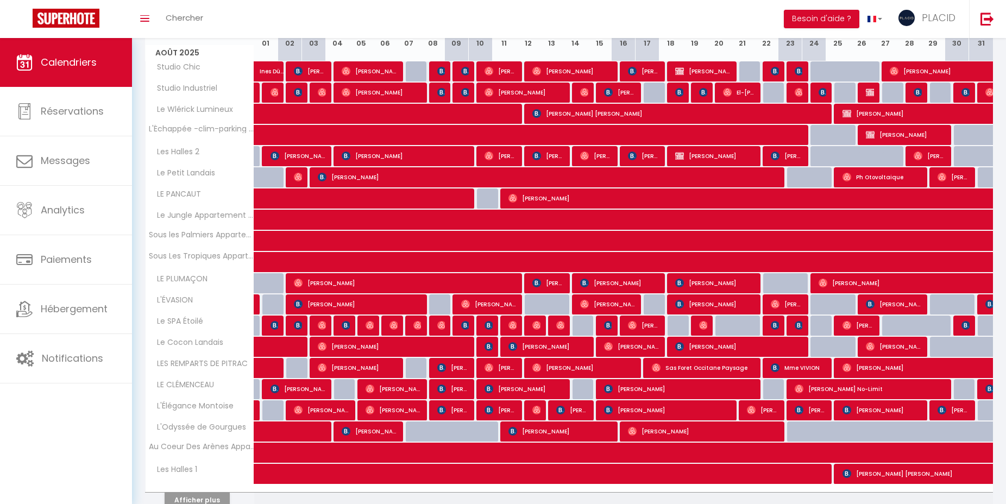
scroll to position [259, 0]
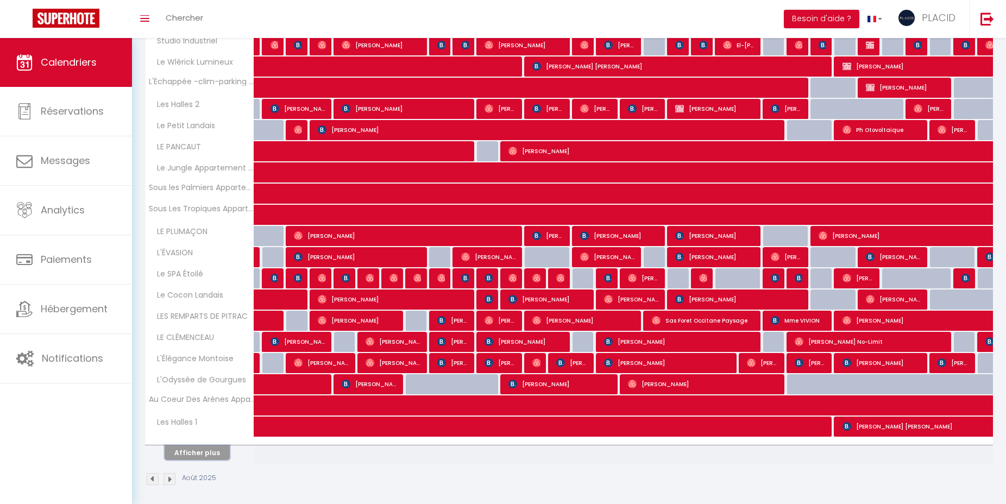
click at [209, 448] on button "Afficher plus" at bounding box center [197, 452] width 65 height 15
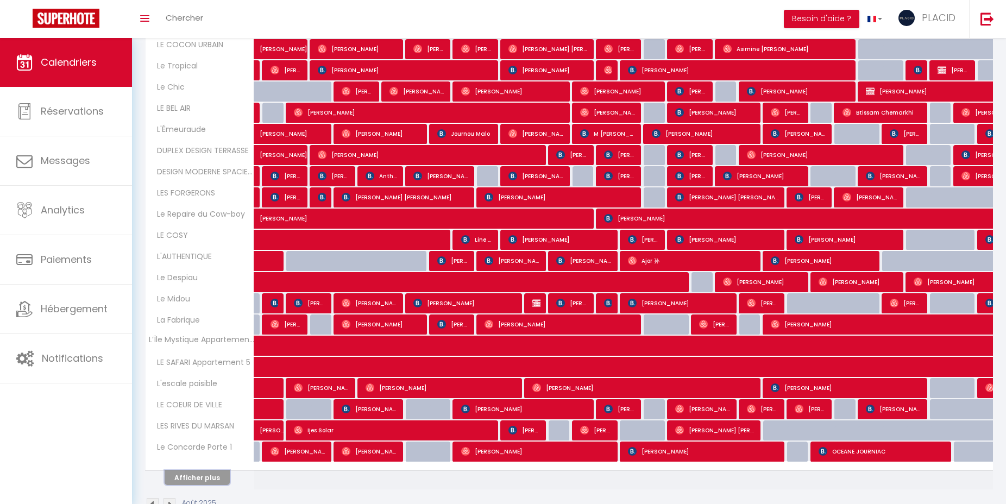
scroll to position [679, 0]
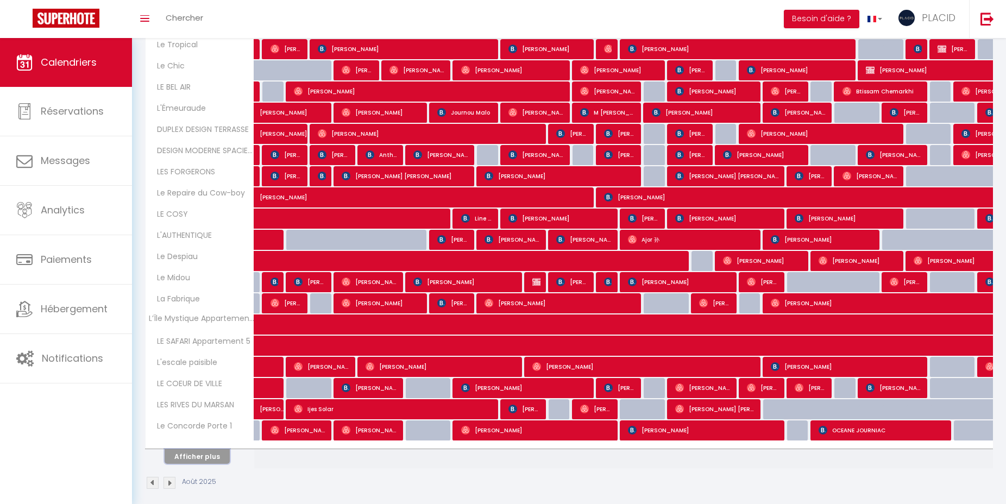
click at [194, 449] on button "Afficher plus" at bounding box center [197, 456] width 65 height 15
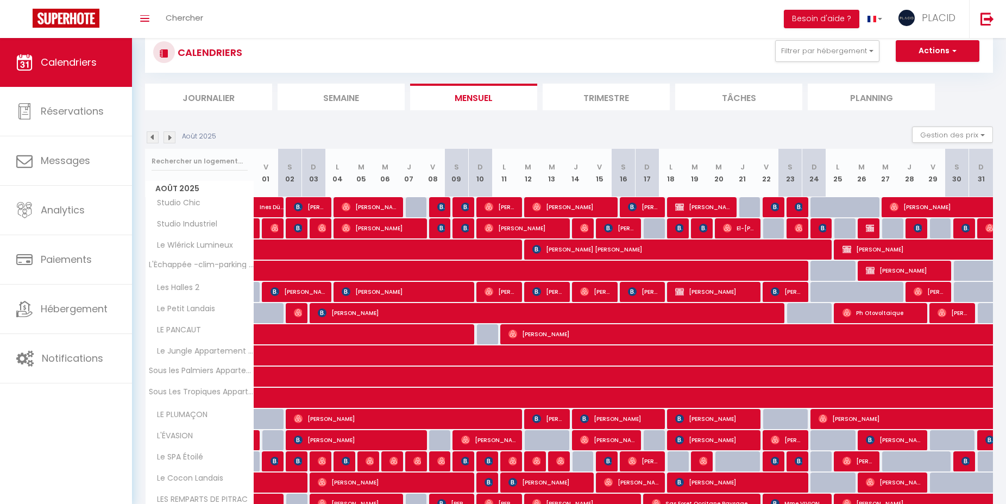
scroll to position [0, 0]
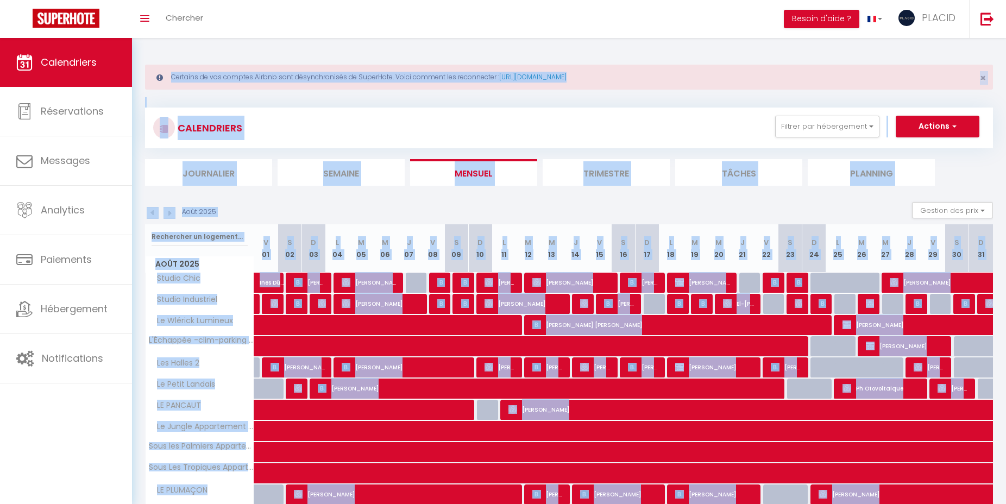
drag, startPoint x: 541, startPoint y: 483, endPoint x: 583, endPoint y: 54, distance: 430.8
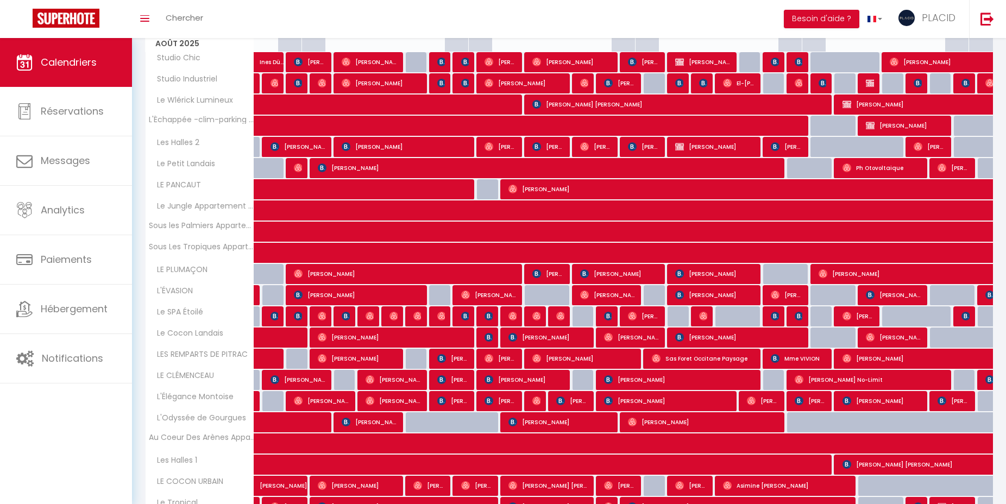
scroll to position [224, 0]
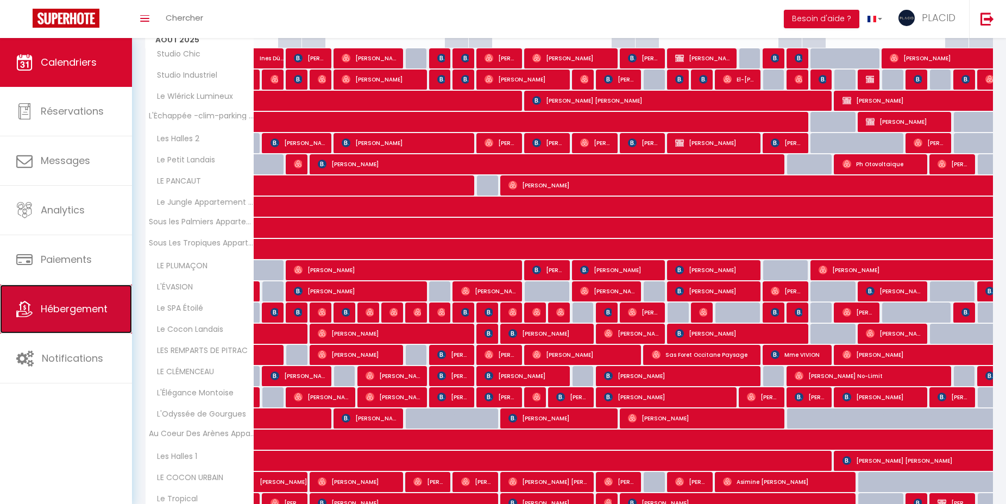
click at [90, 302] on span "Hébergement" at bounding box center [74, 309] width 67 height 14
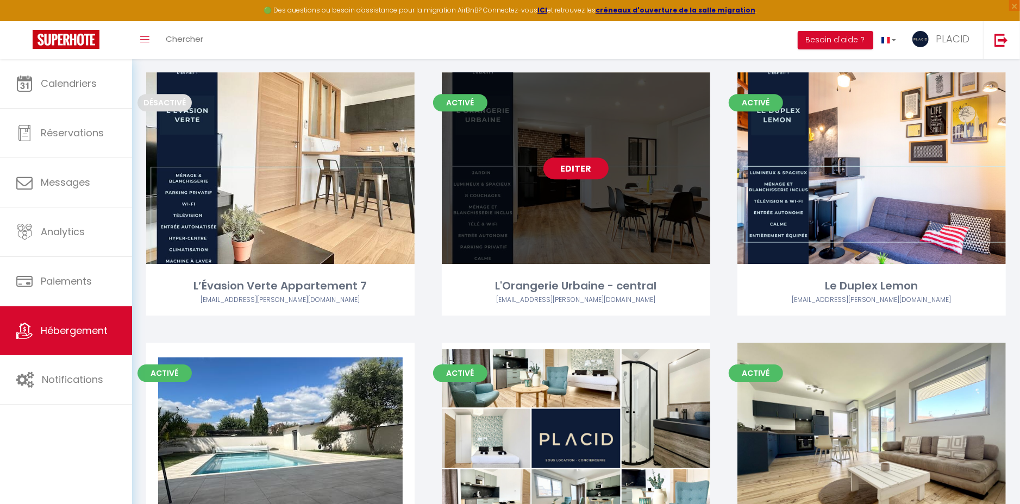
scroll to position [5650, 0]
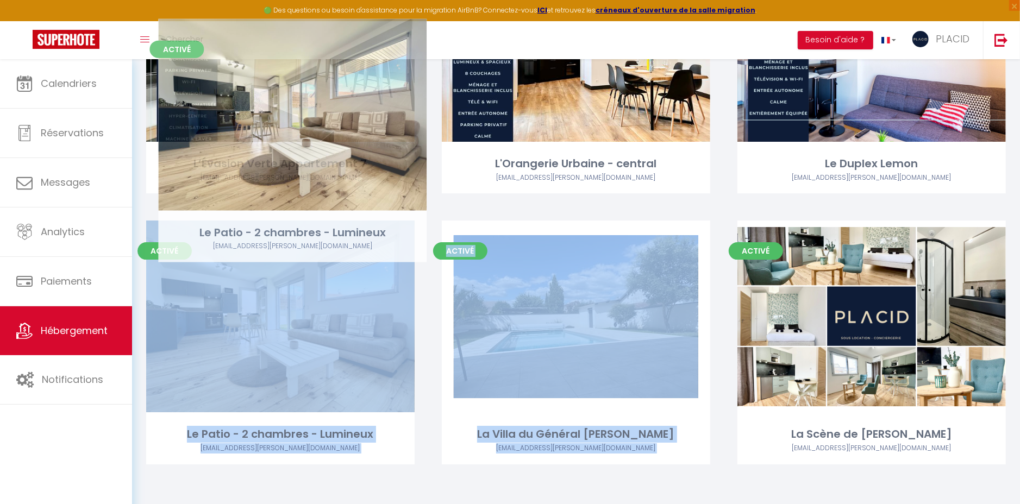
drag, startPoint x: 999, startPoint y: 488, endPoint x: 420, endPoint y: 286, distance: 612.9
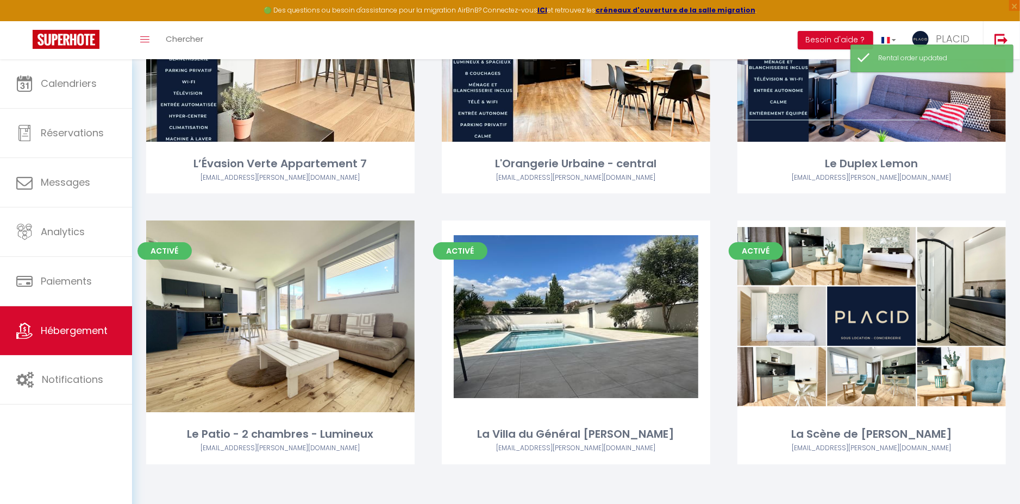
click at [598, 486] on div "Activé Editer La Villa du Général Estienne [EMAIL_ADDRESS][PERSON_NAME][DOMAIN_…" at bounding box center [576, 356] width 296 height 271
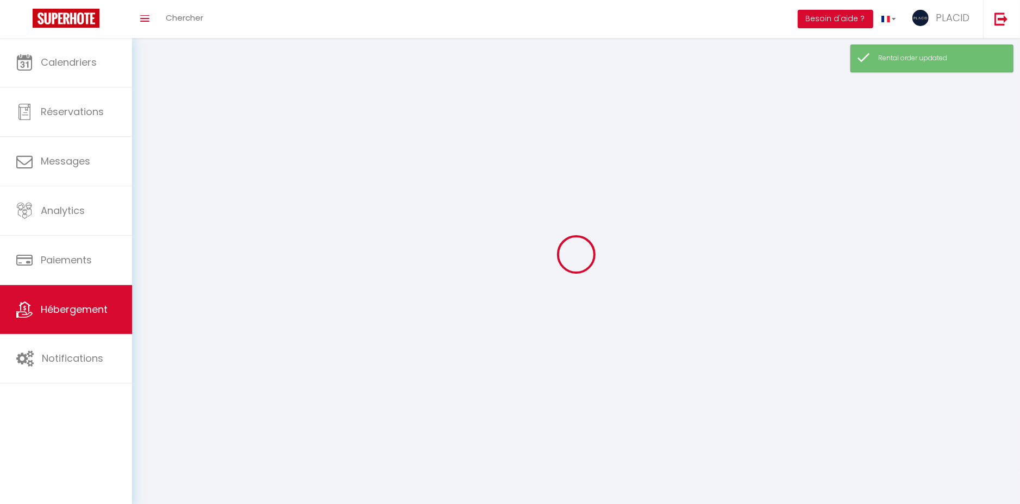
select select "1"
select select
select select "28"
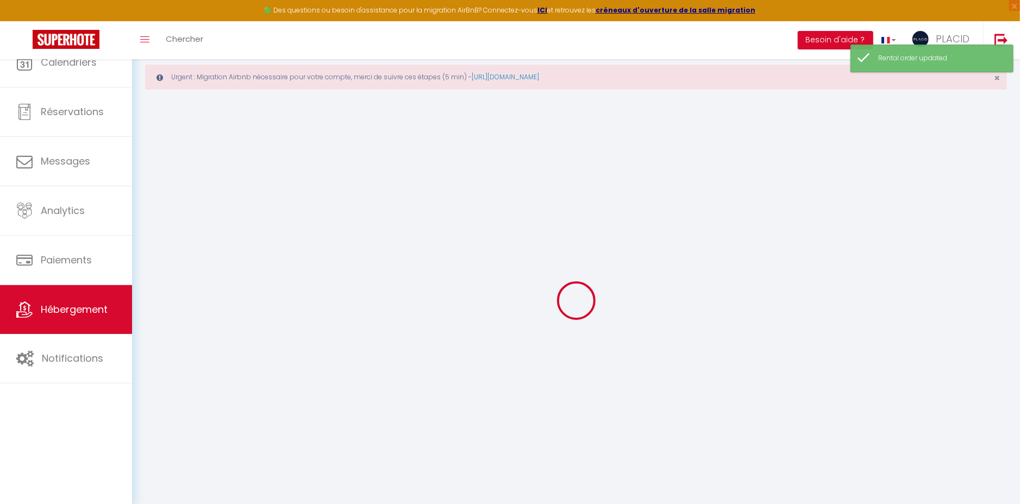
select select
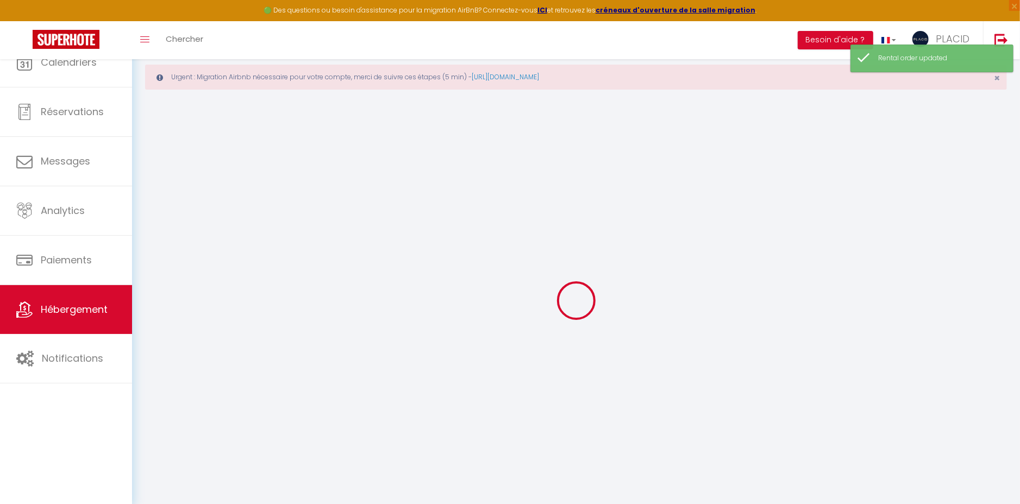
select select
checkbox input "false"
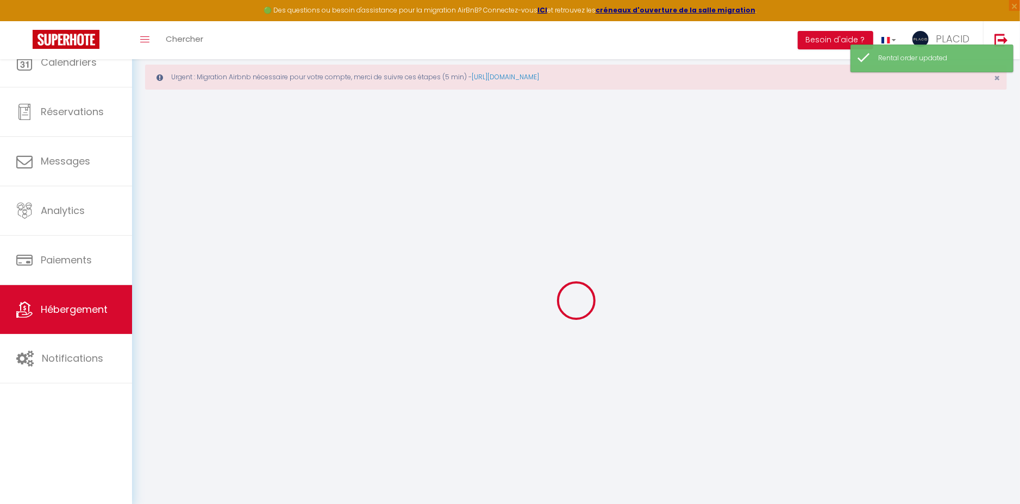
select select
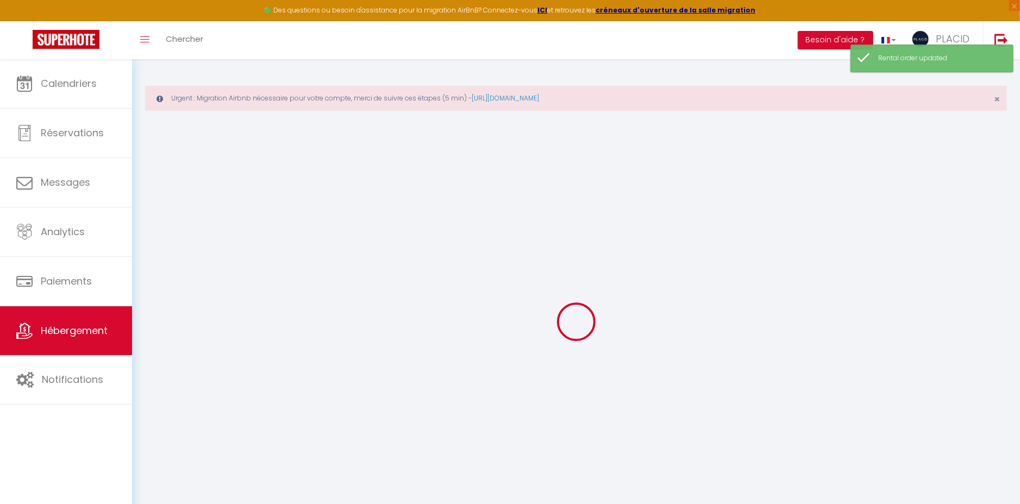
select select
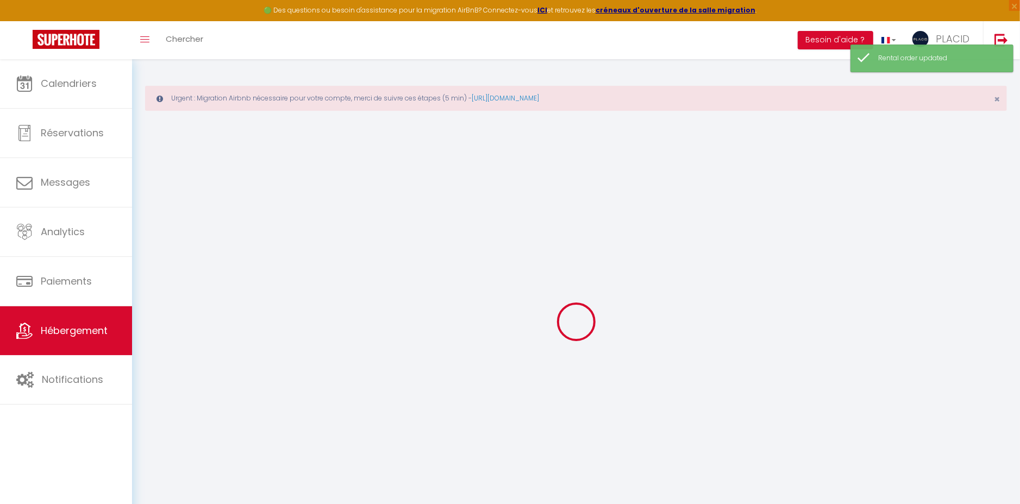
select select
checkbox input "false"
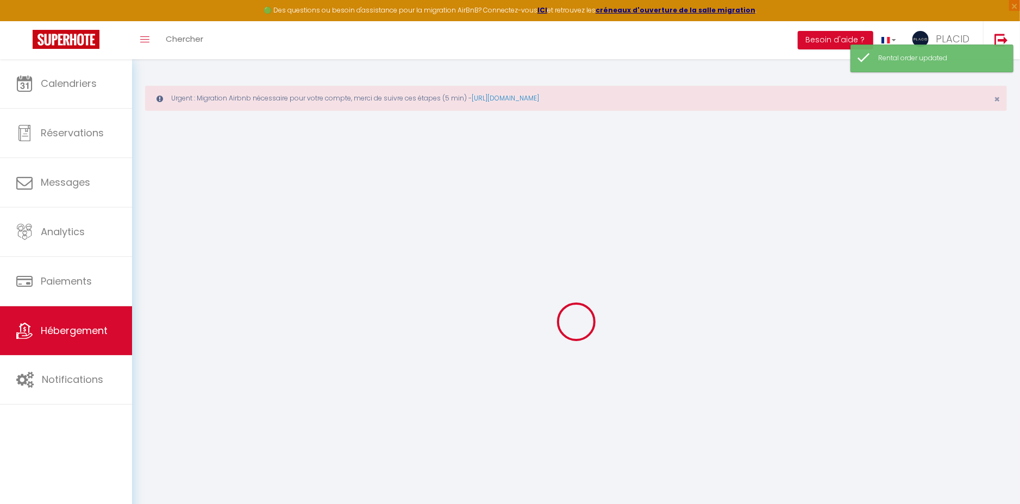
select select
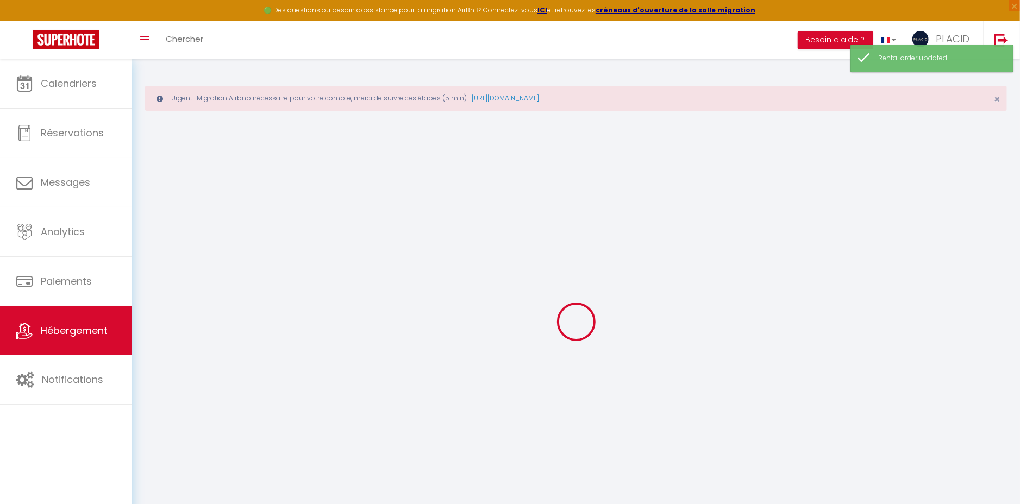
select select
checkbox input "false"
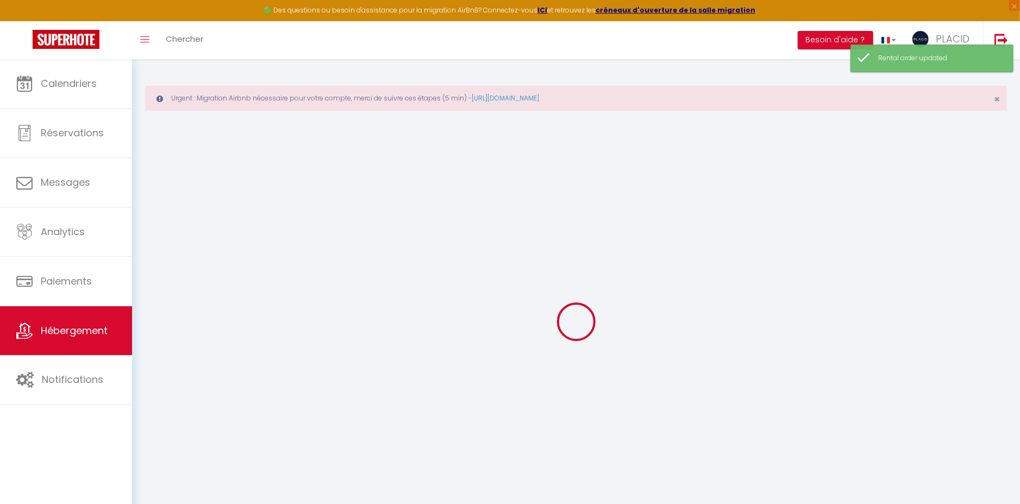
checkbox input "false"
select select
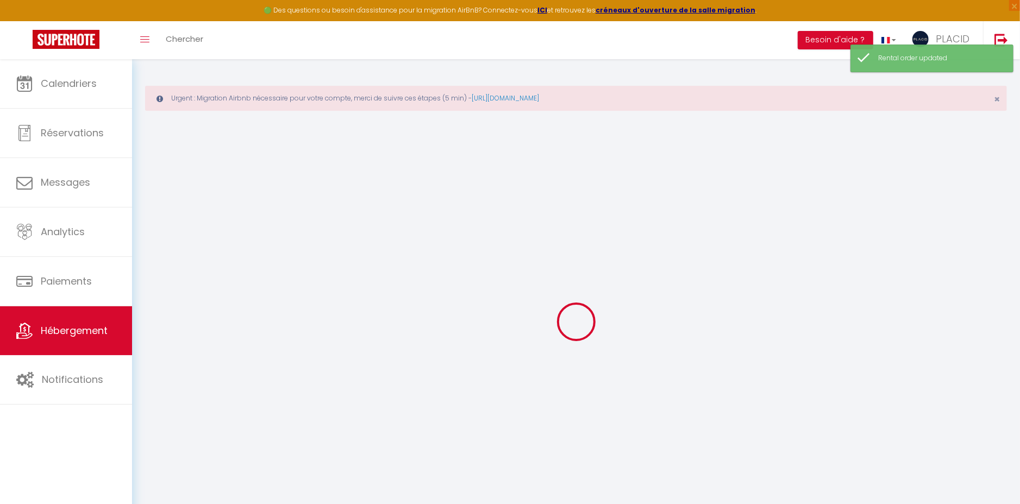
select select
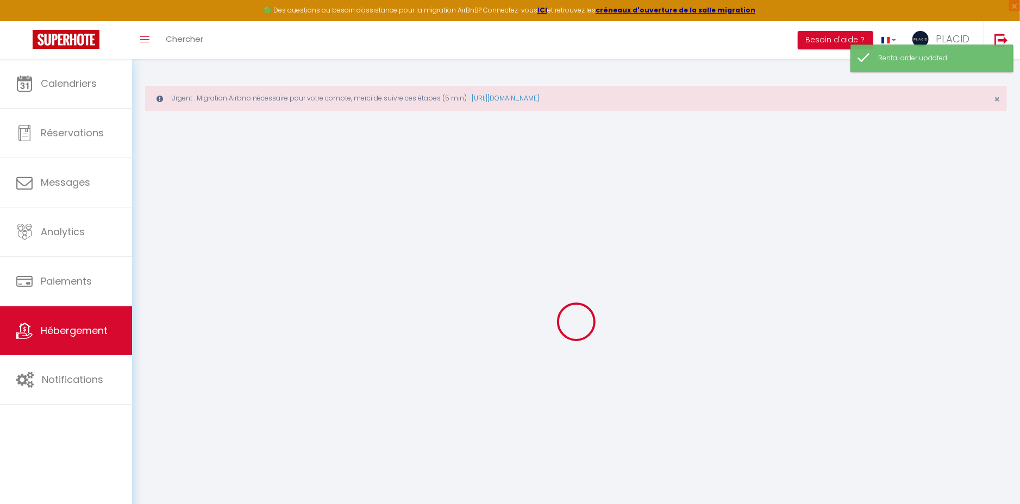
checkbox input "false"
select select
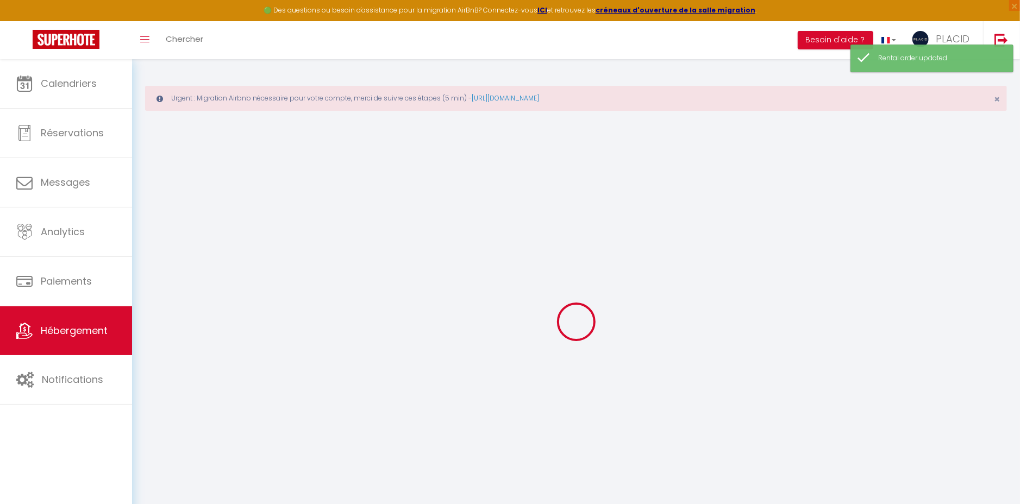
select select
type input "La Villa du Général [PERSON_NAME]"
select select "houses"
select select "14"
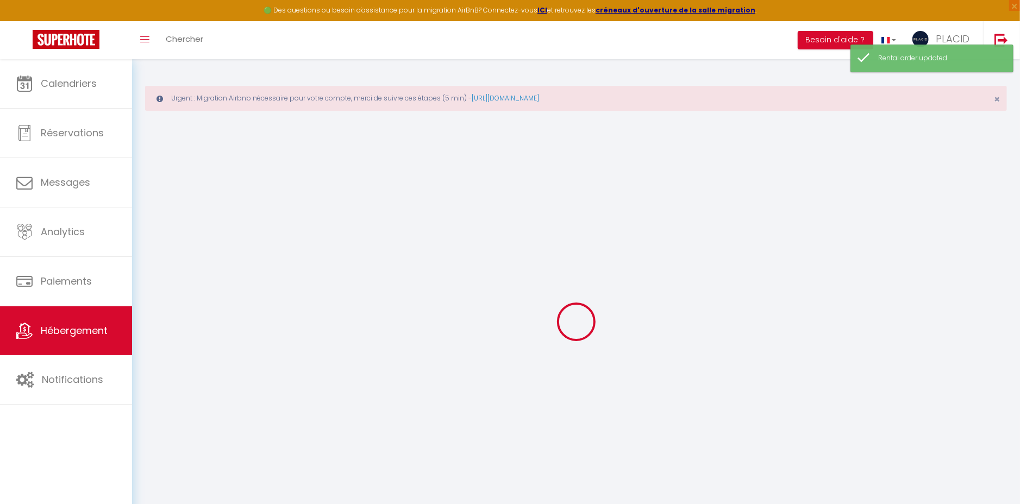
select select "6"
select select "4"
type input "250"
type input "169"
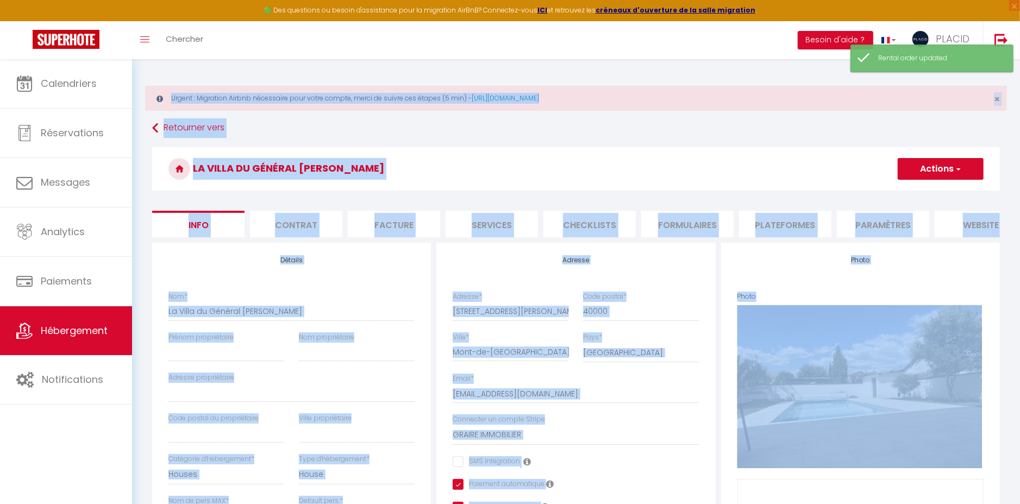
drag, startPoint x: 993, startPoint y: 488, endPoint x: 138, endPoint y: 71, distance: 951.0
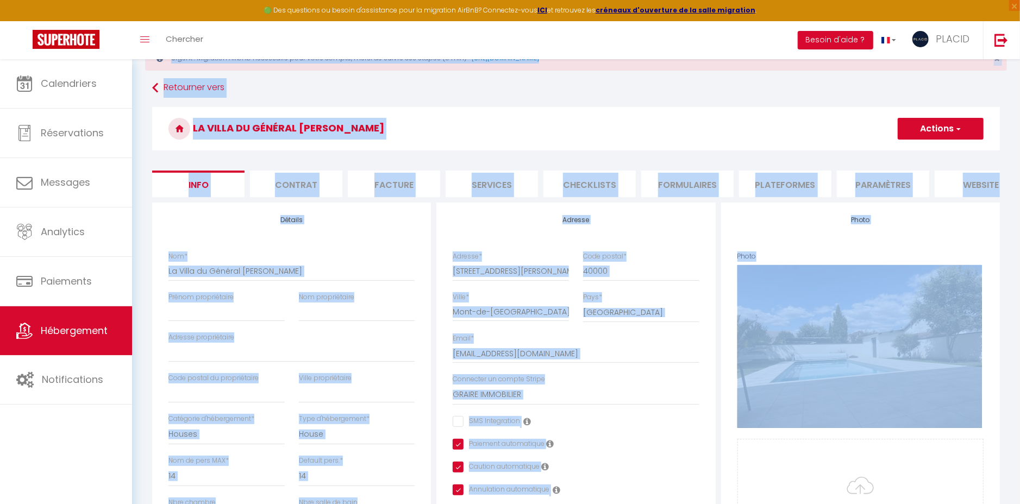
scroll to position [498, 0]
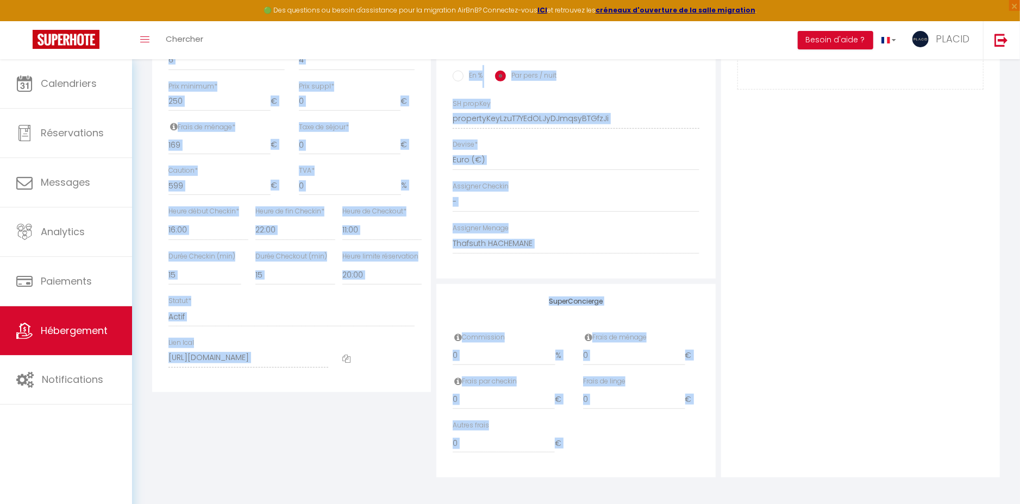
drag, startPoint x: 142, startPoint y: 71, endPoint x: 843, endPoint y: 506, distance: 825.7
click at [875, 490] on div "Urgent : Migration Airbnb nécessaire pour votre compte, merci de suivre ces éta…" at bounding box center [576, 33] width 888 height 944
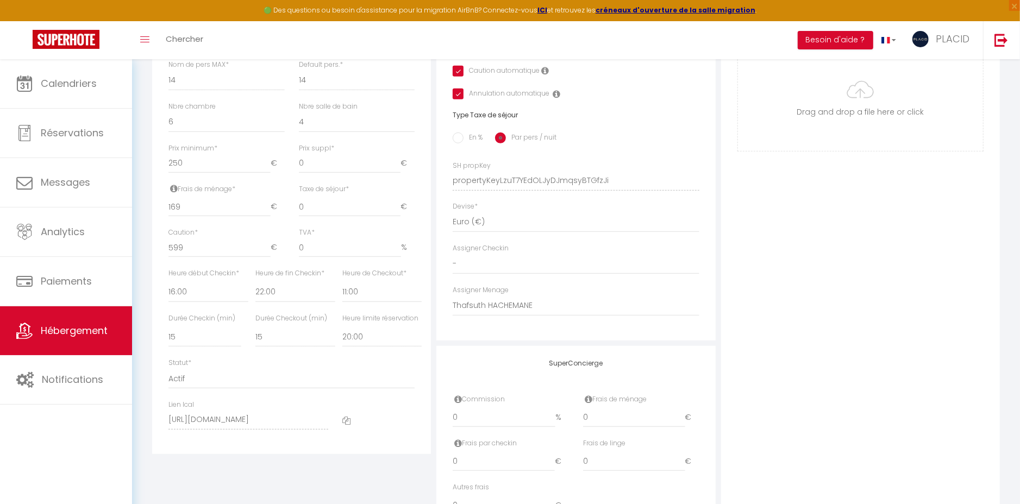
scroll to position [0, 0]
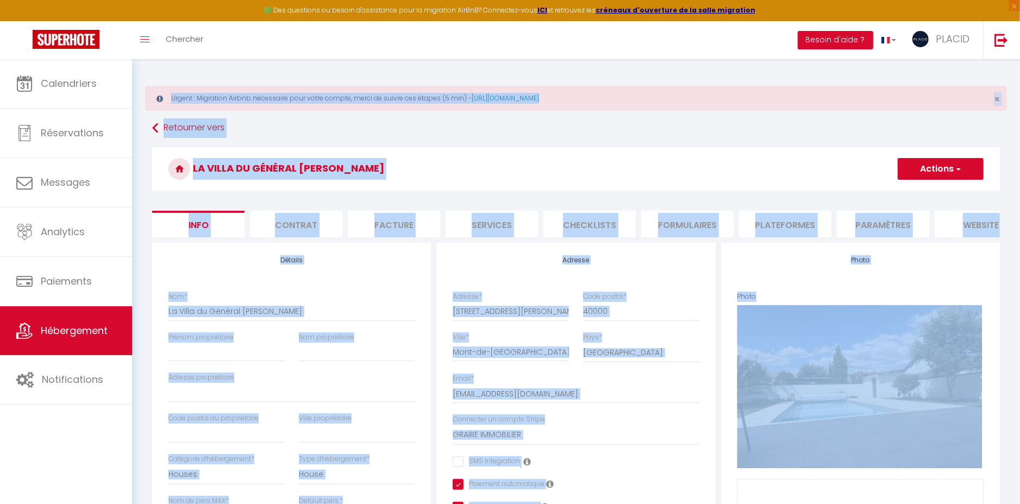
drag, startPoint x: 976, startPoint y: 487, endPoint x: 151, endPoint y: 65, distance: 926.9
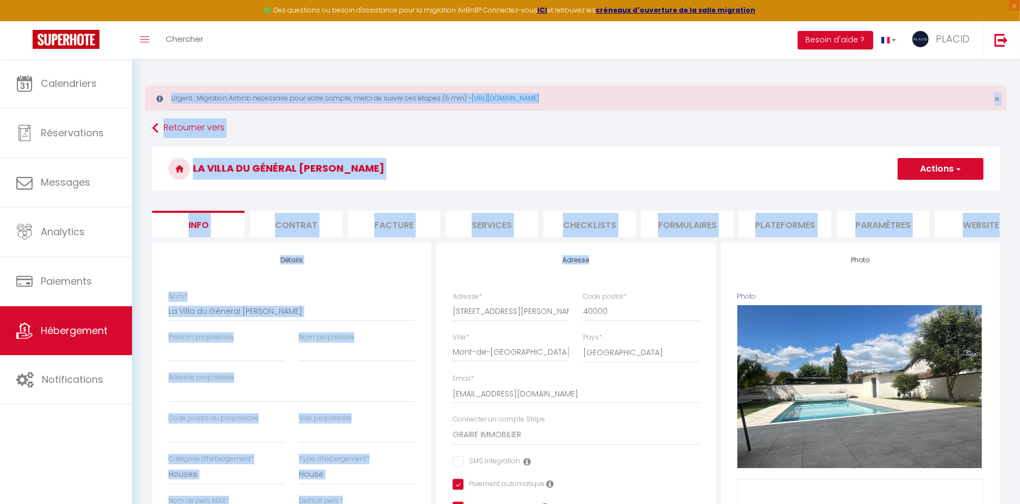
drag, startPoint x: 141, startPoint y: 65, endPoint x: 729, endPoint y: 480, distance: 718.8
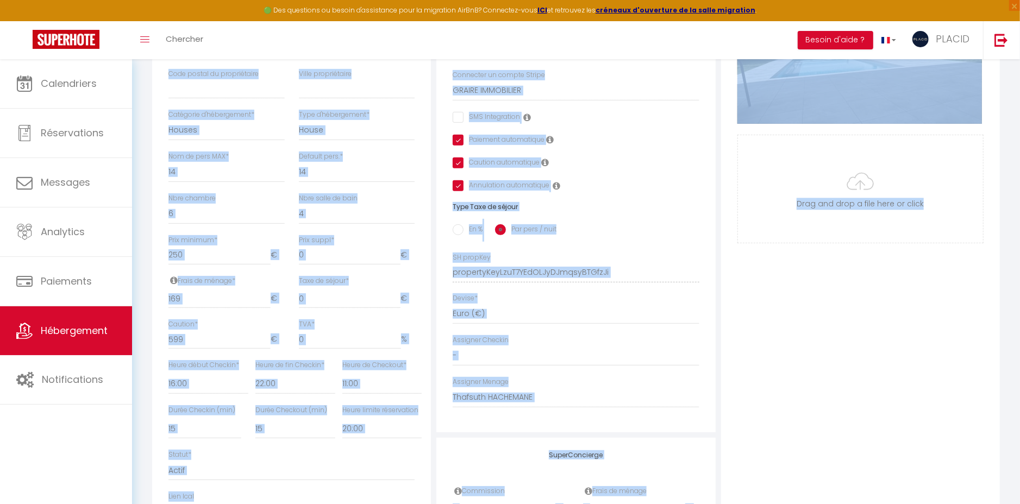
scroll to position [498, 0]
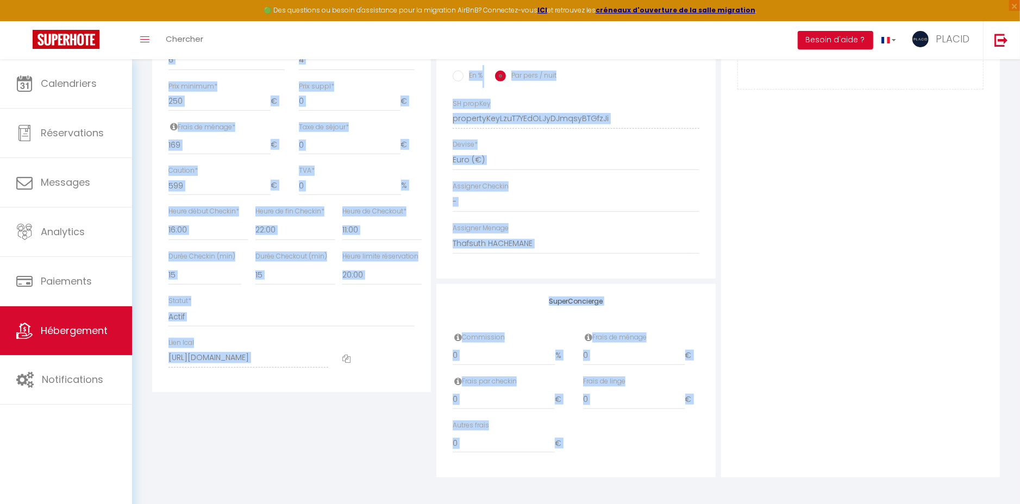
drag, startPoint x: 139, startPoint y: 67, endPoint x: 834, endPoint y: 503, distance: 820.2
click at [834, 503] on div "Urgent : Migration Airbnb nécessaire pour votre compte, merci de suivre ces éta…" at bounding box center [576, 33] width 888 height 944
click at [924, 497] on div "Urgent : Migration Airbnb nécessaire pour votre compte, merci de suivre ces éta…" at bounding box center [576, 33] width 888 height 944
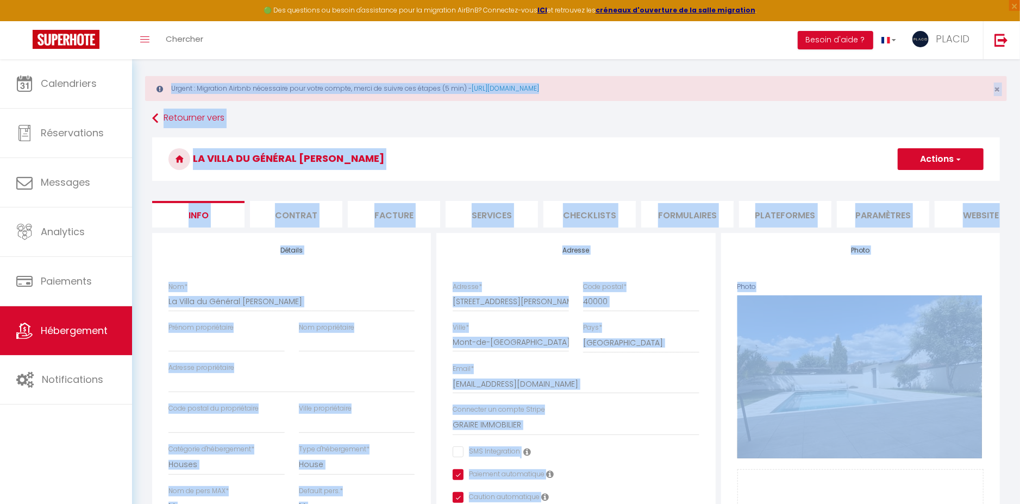
scroll to position [0, 0]
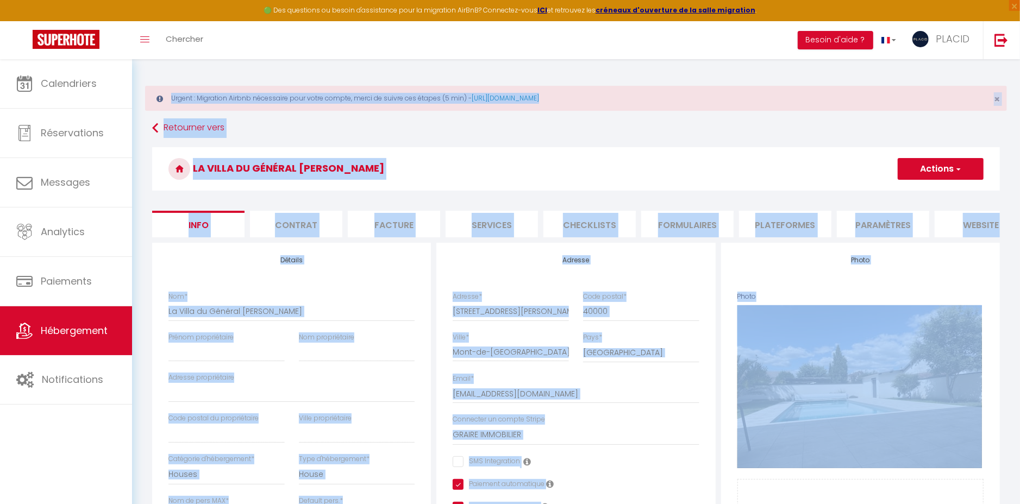
drag, startPoint x: 996, startPoint y: 482, endPoint x: 122, endPoint y: -24, distance: 1009.7
click at [122, 0] on html "🟢 Des questions ou besoin d'assistance pour la migration AirBnB? Connectez-vous…" at bounding box center [510, 252] width 1020 height 504
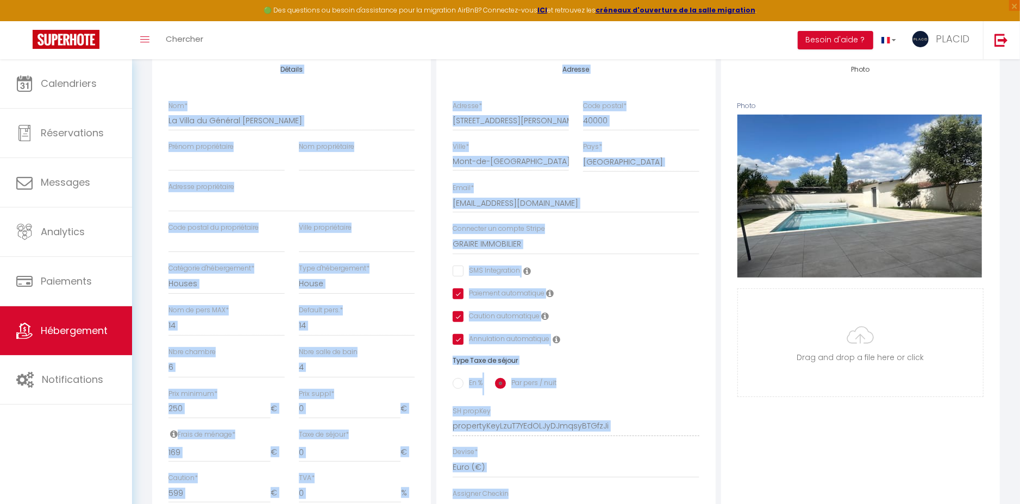
scroll to position [498, 0]
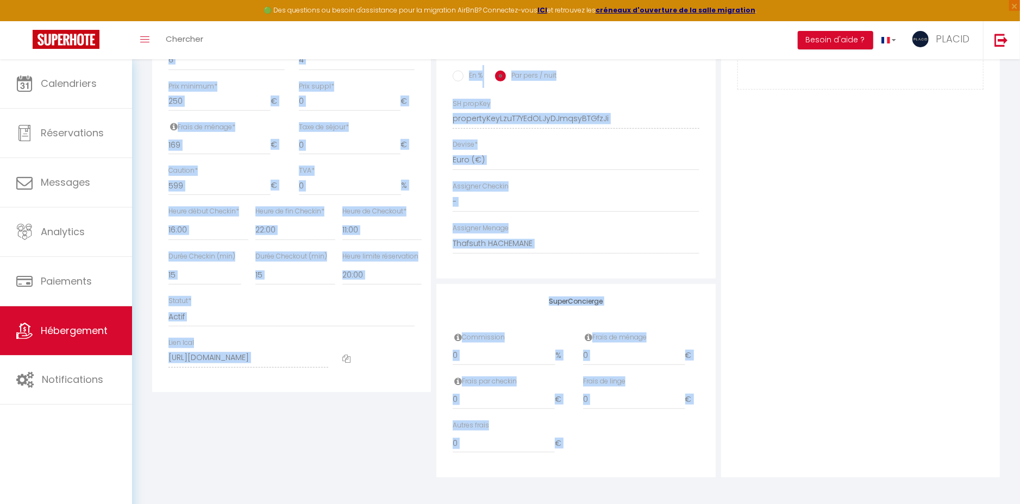
drag, startPoint x: 138, startPoint y: 67, endPoint x: 585, endPoint y: 449, distance: 587.6
click at [585, 449] on div "Urgent : Migration Airbnb nécessaire pour votre compte, merci de suivre ces éta…" at bounding box center [576, 33] width 888 height 944
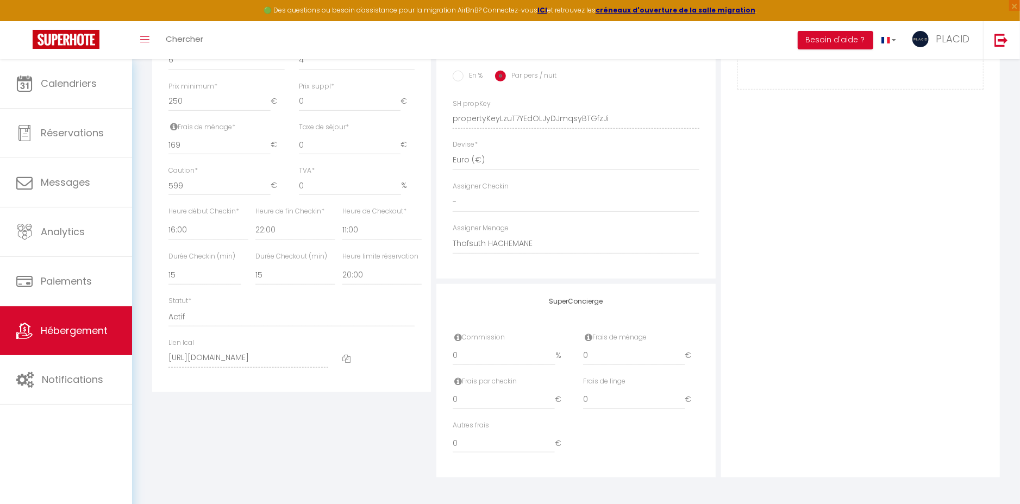
click at [757, 497] on div "Urgent : Migration Airbnb nécessaire pour votre compte, merci de suivre ces éta…" at bounding box center [576, 33] width 888 height 944
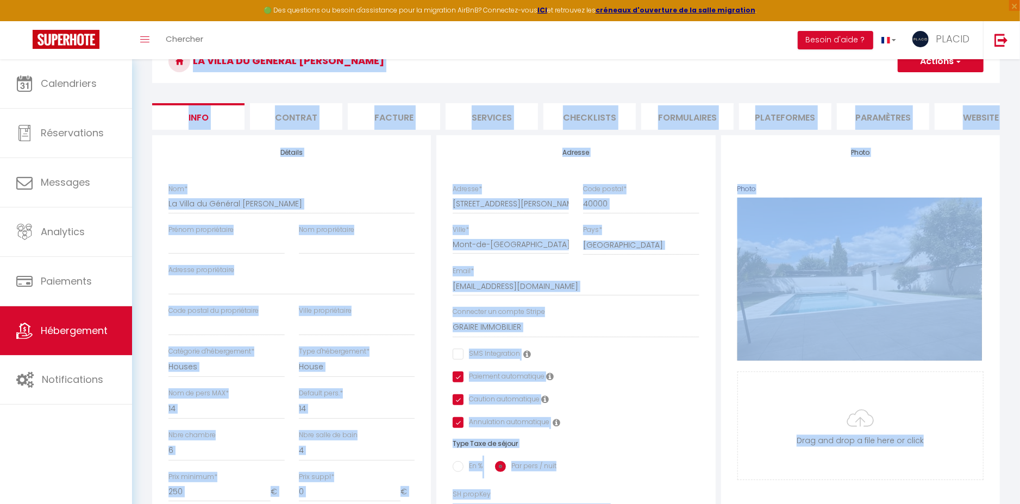
scroll to position [0, 0]
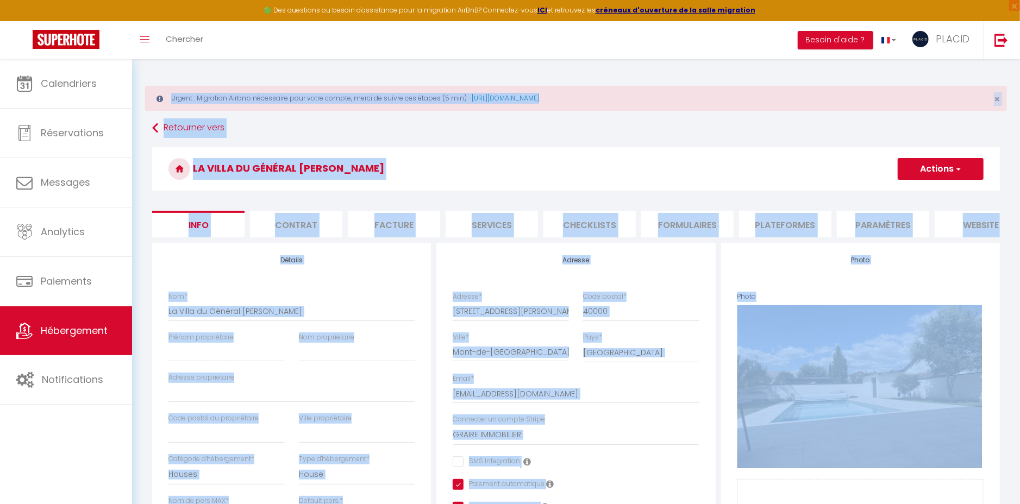
drag, startPoint x: 989, startPoint y: 490, endPoint x: 144, endPoint y: 72, distance: 943.2
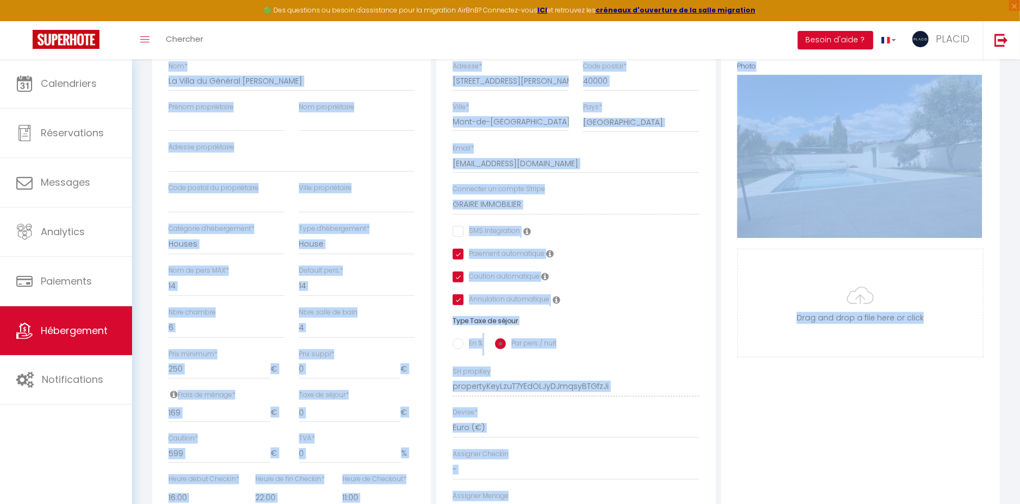
scroll to position [498, 0]
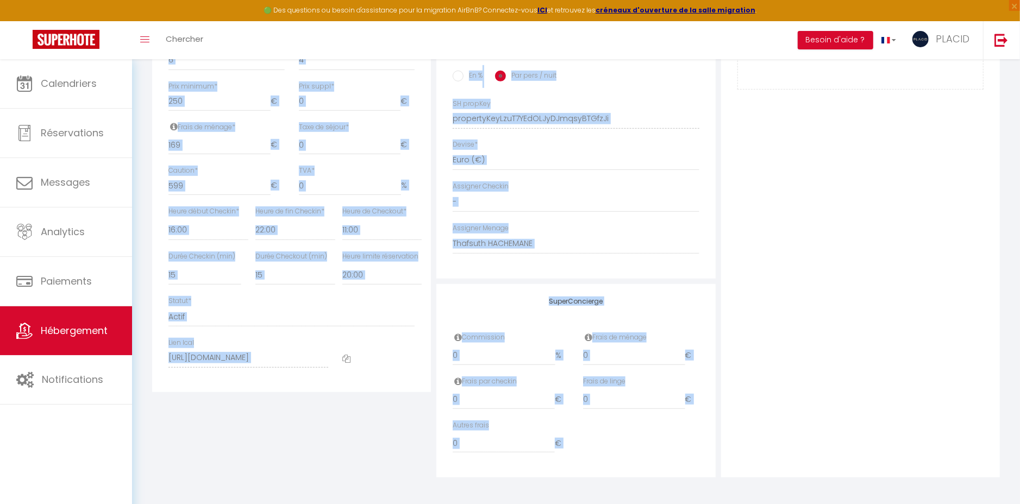
drag, startPoint x: 144, startPoint y: 63, endPoint x: 739, endPoint y: 546, distance: 766.7
click at [943, 484] on div "Urgent : Migration Airbnb nécessaire pour votre compte, merci de suivre ces éta…" at bounding box center [576, 33] width 888 height 944
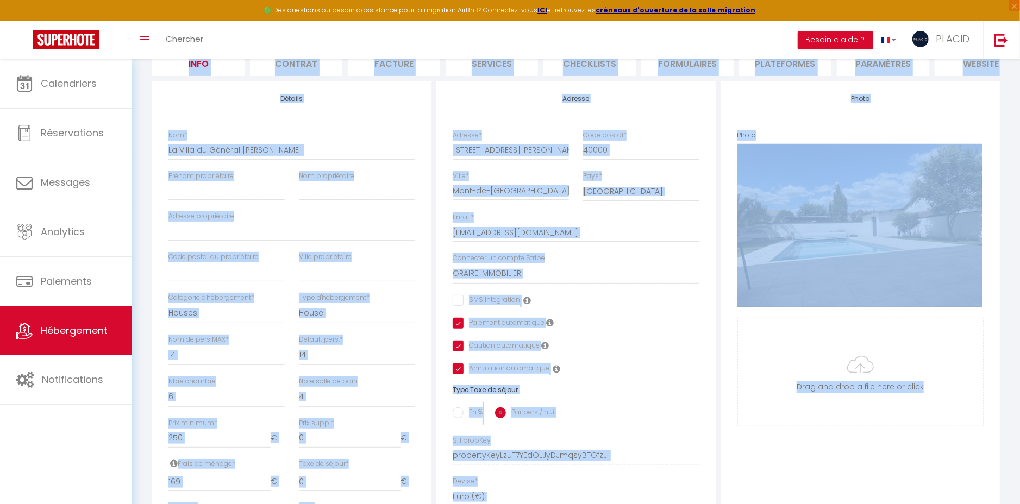
scroll to position [0, 0]
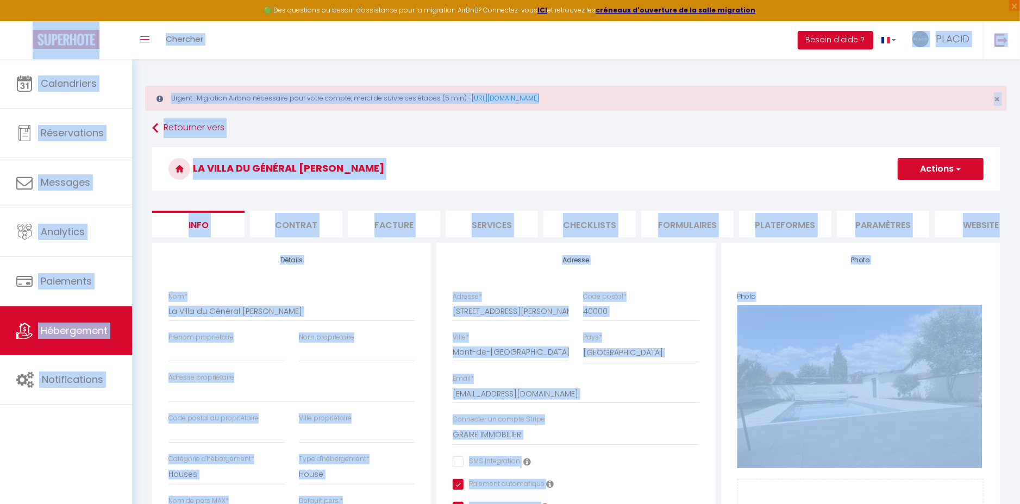
drag, startPoint x: 973, startPoint y: 486, endPoint x: 22, endPoint y: 46, distance: 1047.9
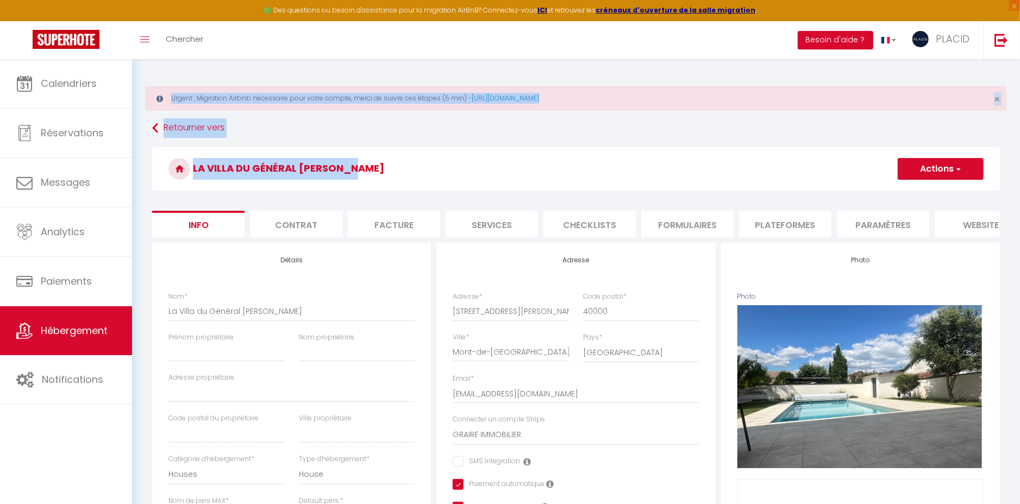
drag, startPoint x: 147, startPoint y: 63, endPoint x: 809, endPoint y: 192, distance: 674.7
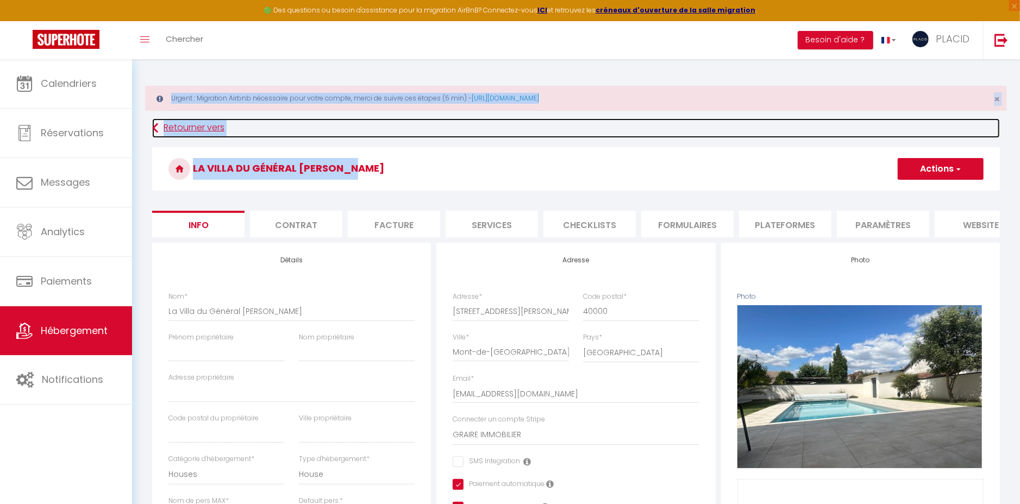
click at [953, 121] on link "Retourner vers" at bounding box center [576, 128] width 848 height 20
